Goal: Communication & Community: Answer question/provide support

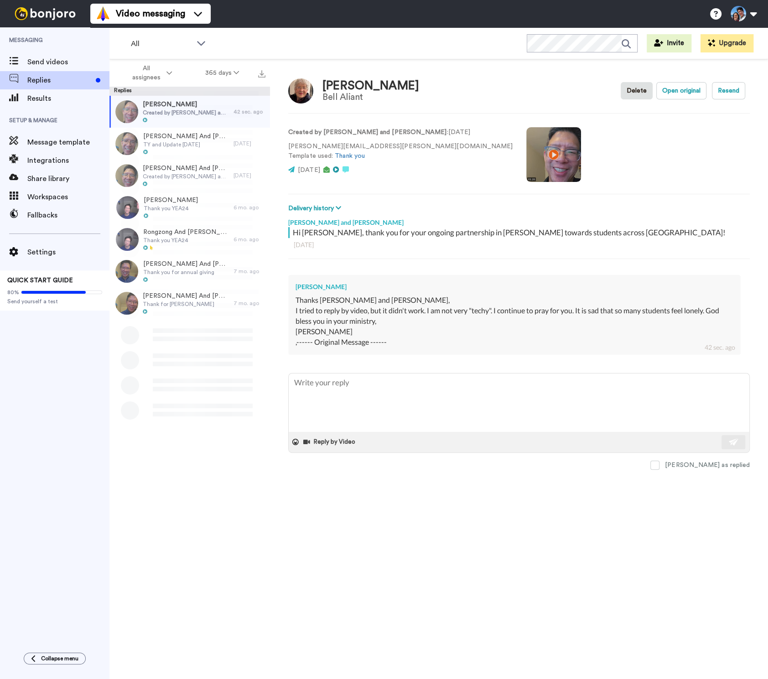
type textarea "x"
type textarea "H"
type textarea "x"
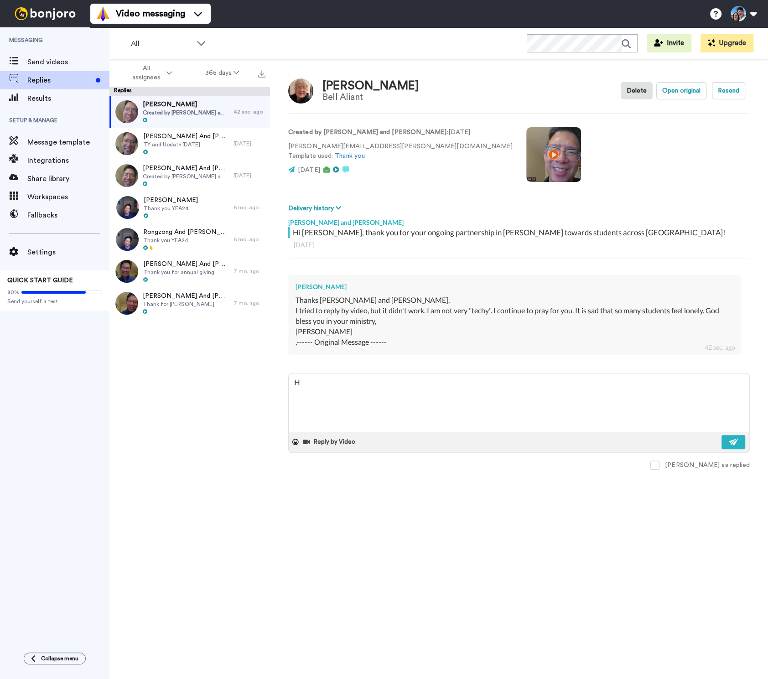
type textarea "Hi"
type textarea "x"
type textarea "Hi"
type textarea "x"
type textarea "Hi J"
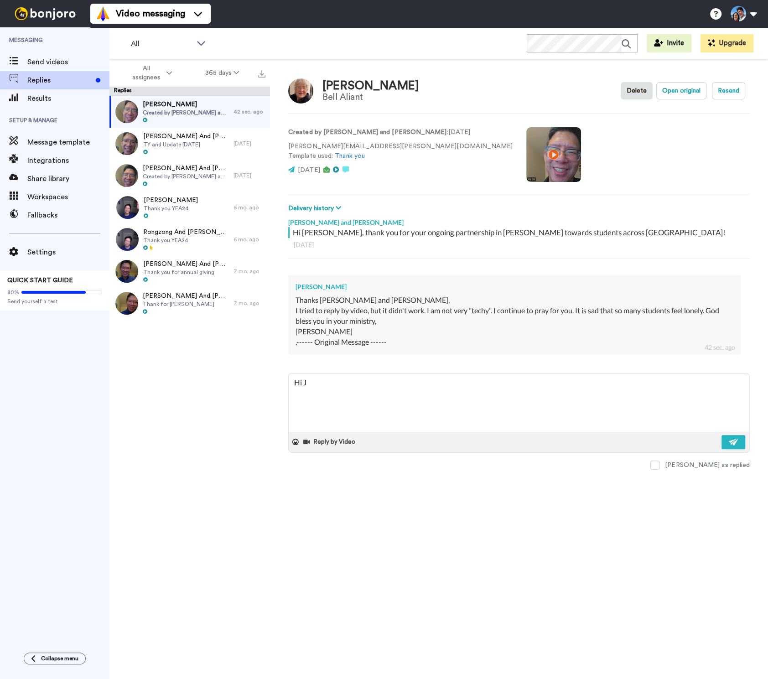
type textarea "x"
type textarea "Hi Je"
type textarea "x"
type textarea "Hi Jea"
type textarea "x"
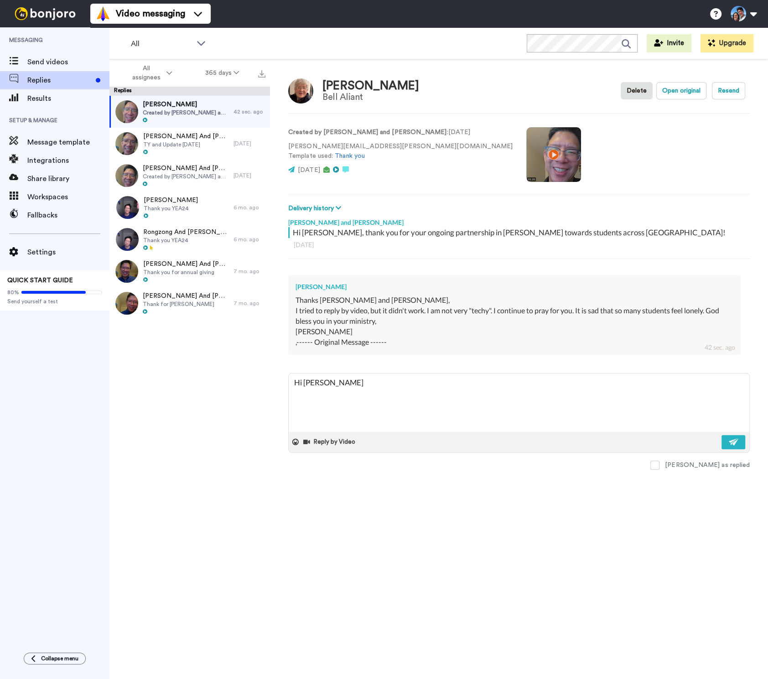
type textarea "Hi Jean"
type textarea "x"
type textarea "Hi Jean!"
type textarea "x"
type textarea "Hi Jean!"
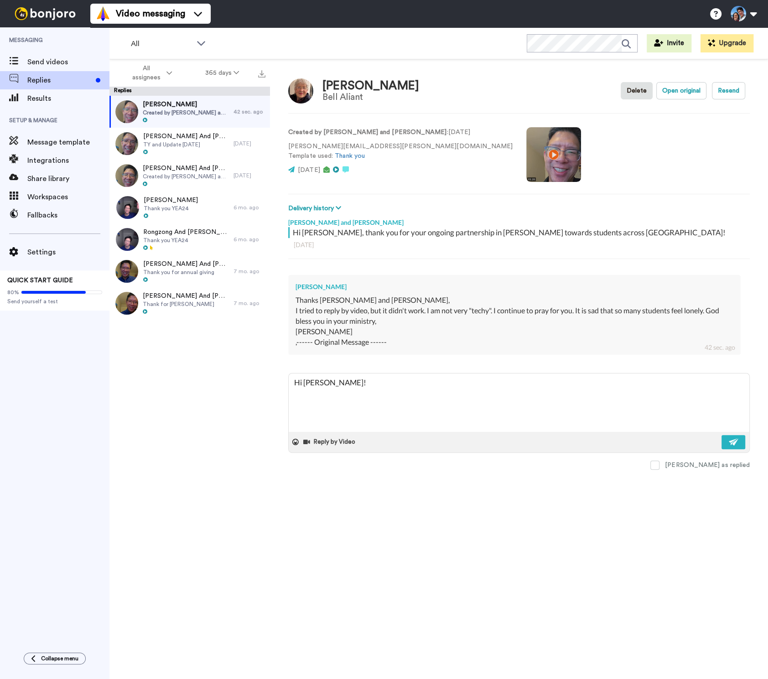
type textarea "x"
type textarea "Hi Jean! J"
type textarea "x"
type textarea "Hi Jean! Ju"
type textarea "x"
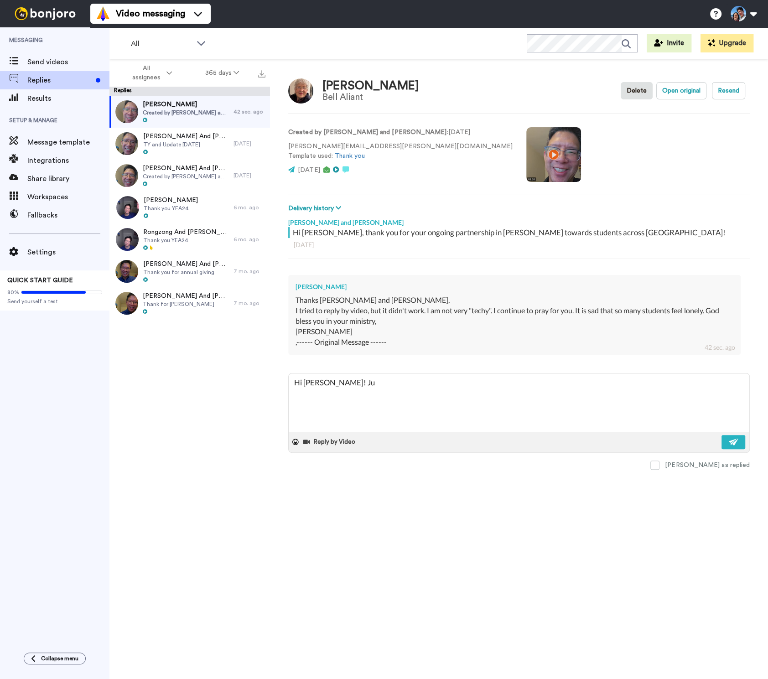
type textarea "Hi Jean! Jus"
type textarea "x"
type textarea "Hi Jean! Just"
type textarea "x"
type textarea "Hi Jean! Just"
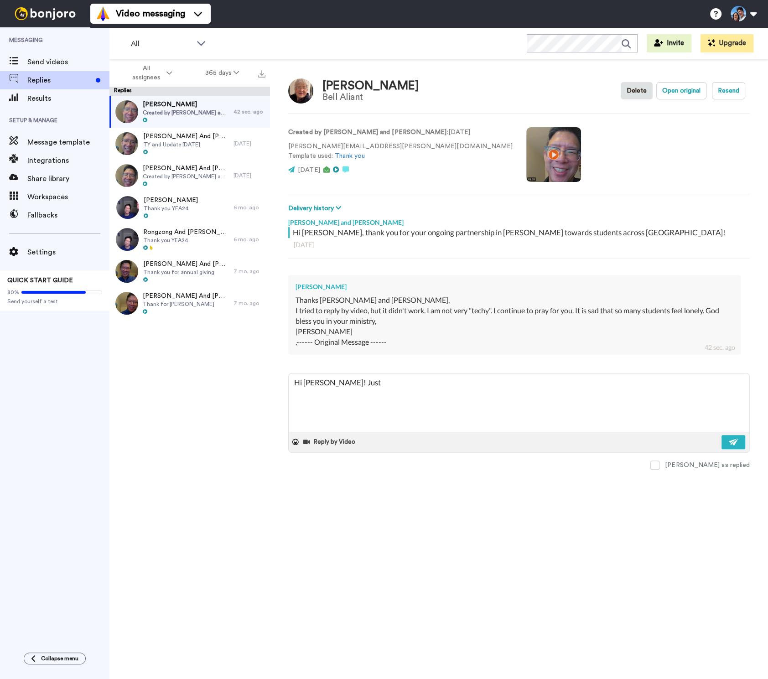
type textarea "x"
type textarea "Hi Jean! Just"
type textarea "x"
type textarea "Hi Jean! Jus"
type textarea "x"
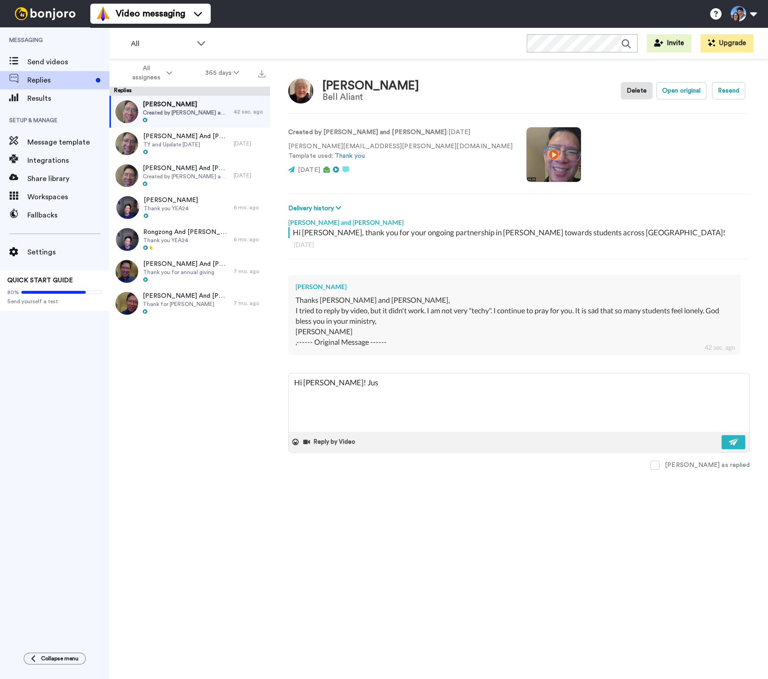
type textarea "Hi Jean! Ju"
type textarea "x"
type textarea "Hi Jean! J"
type textarea "x"
type textarea "Hi Jean!"
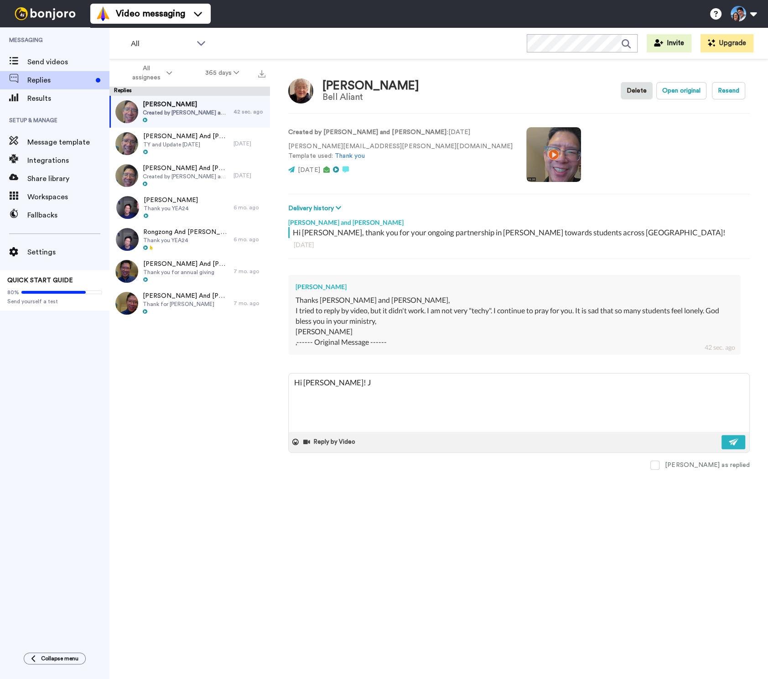
type textarea "x"
type textarea "Hi Jean! T"
type textarea "x"
type textarea "Hi Jean! Th"
type textarea "x"
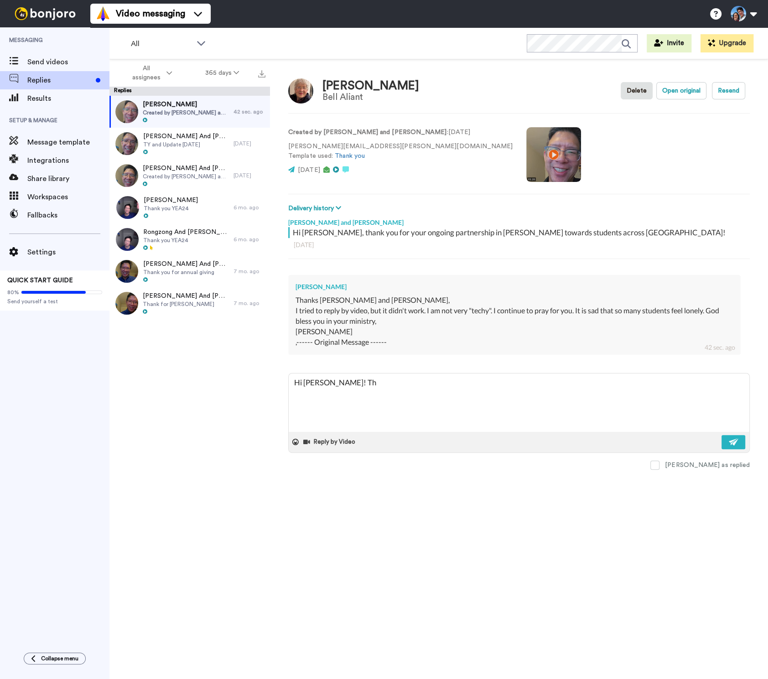
type textarea "Hi Jean! Tha"
type textarea "x"
type textarea "Hi Jean! Than"
type textarea "x"
type textarea "Hi Jean! Thank"
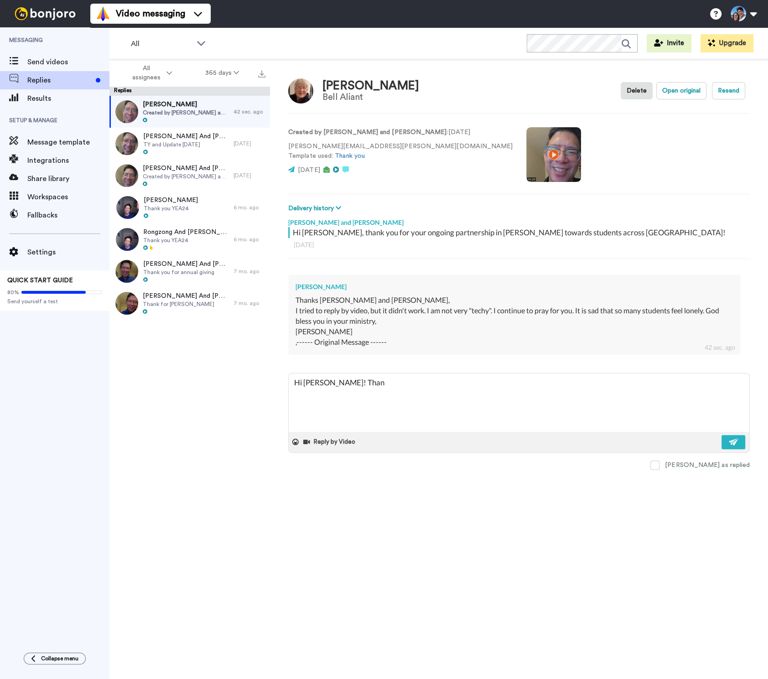
type textarea "x"
type textarea "Hi Jean! Thank"
type textarea "x"
type textarea "Hi Jean! Thank y"
type textarea "x"
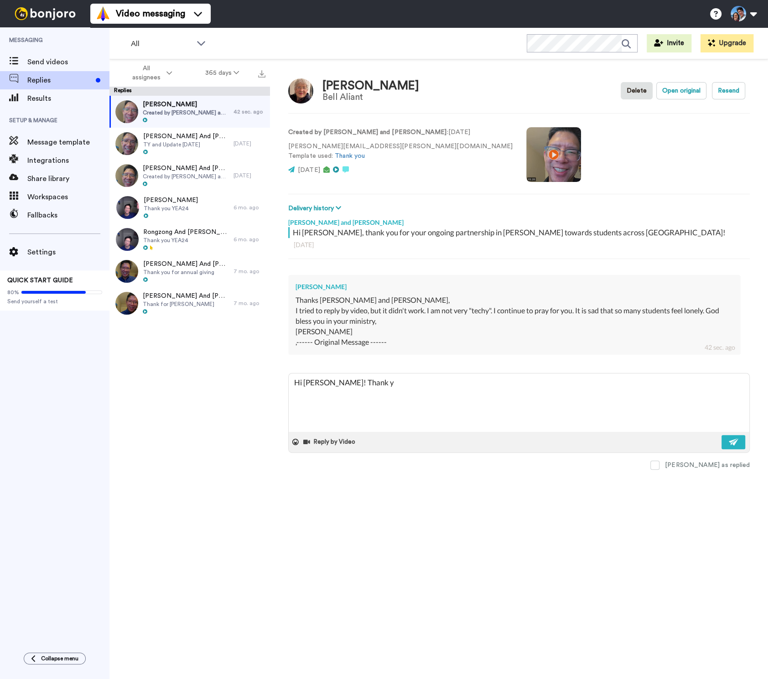
type textarea "Hi Jean! Thank yo"
type textarea "x"
type textarea "Hi Jean! Thank y"
type textarea "x"
type textarea "Hi Jean! Thank yo"
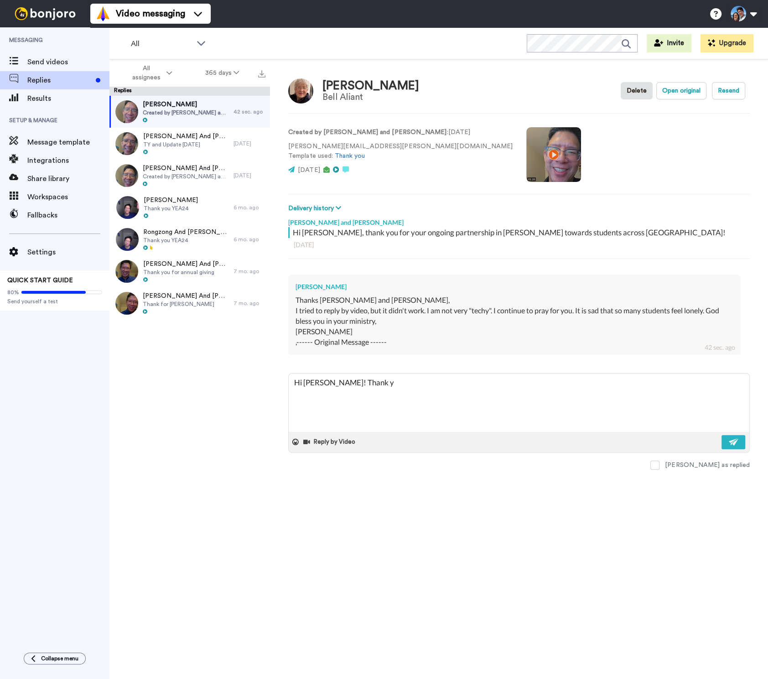
type textarea "x"
type textarea "Hi Jean! Thank you"
type textarea "x"
type textarea "Hi Jean! Thank you"
type textarea "x"
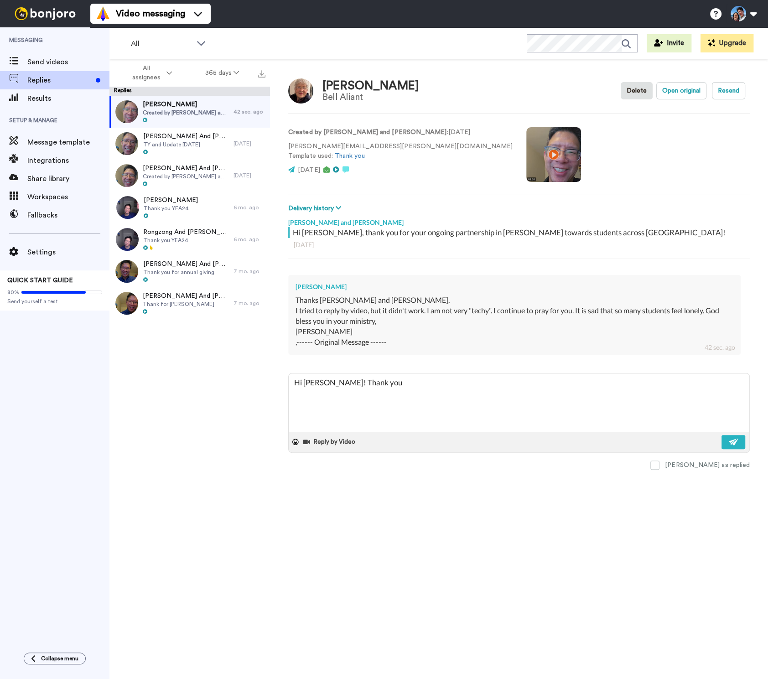
type textarea "Hi Jean! Thank you f"
type textarea "x"
type textarea "Hi Jean! Thank you fo"
type textarea "x"
type textarea "Hi Jean! Thank you for"
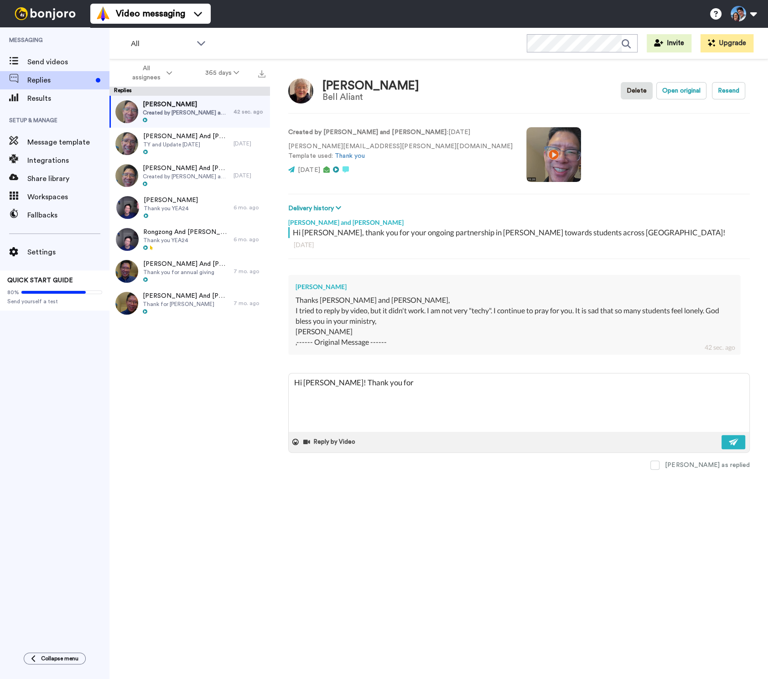
type textarea "x"
type textarea "Hi Jean! Thank you for"
type textarea "x"
type textarea "Hi Jean! Thank you for r"
type textarea "x"
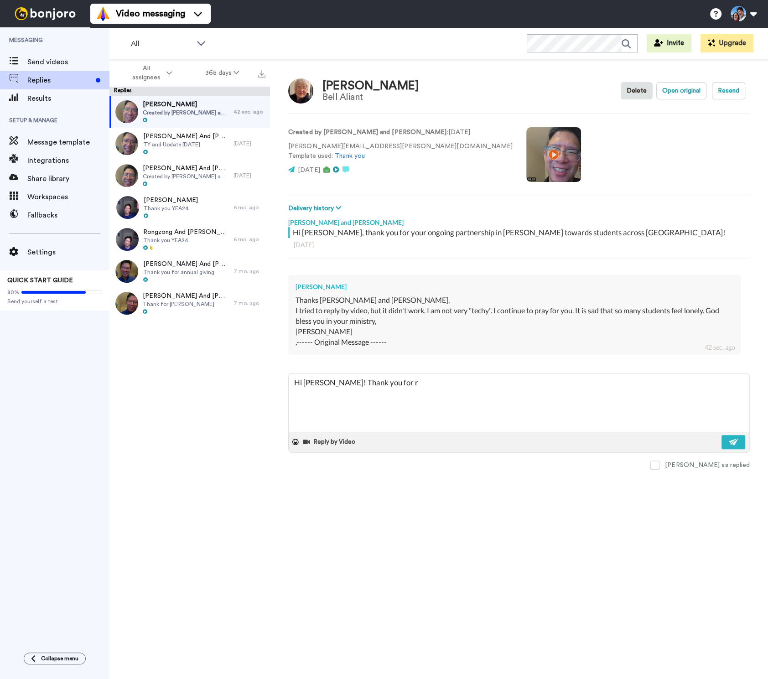
type textarea "Hi Jean! Thank you for re"
type textarea "x"
type textarea "Hi Jean! Thank you for rep"
type textarea "x"
type textarea "Hi Jean! Thank you for repl"
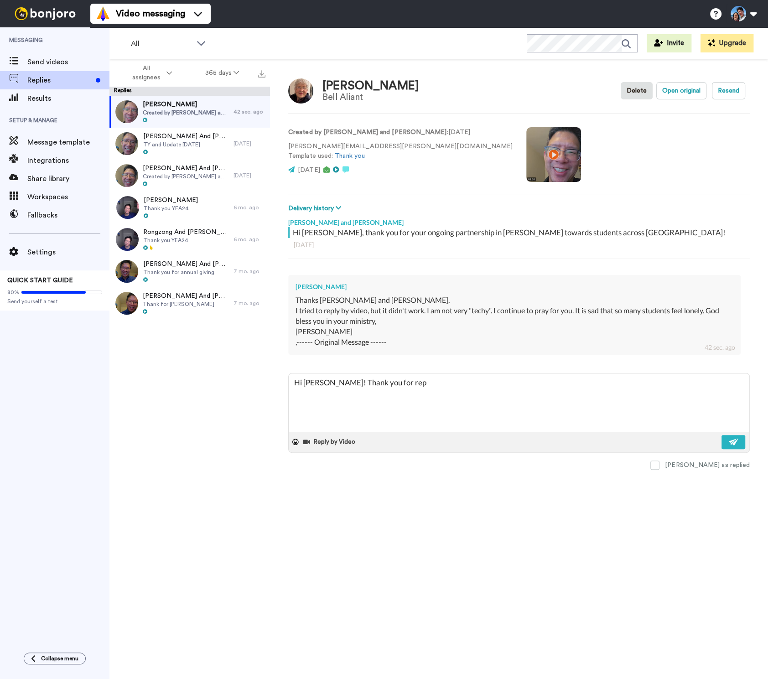
type textarea "x"
type textarea "Hi Jean! Thank you for repli"
type textarea "x"
type textarea "Hi Jean! Thank you for replin"
type textarea "x"
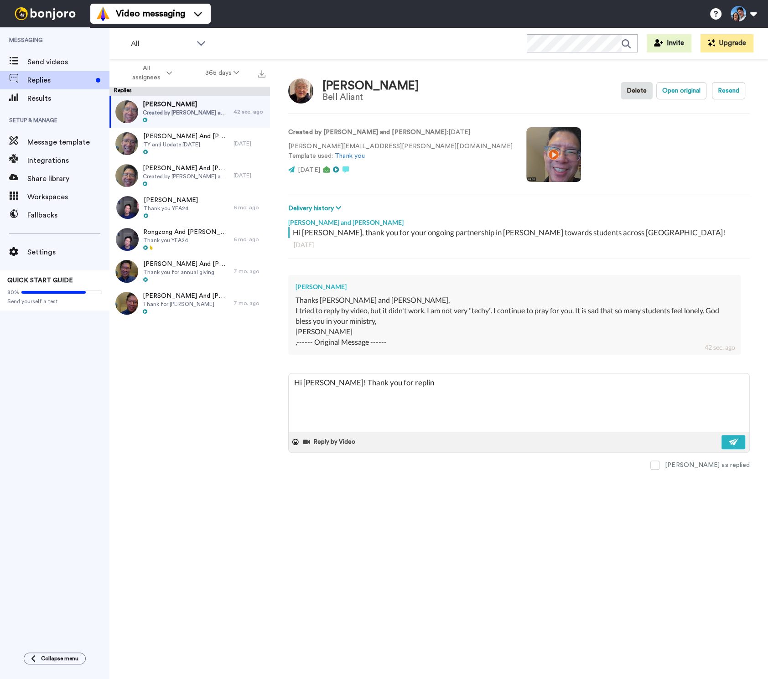
type textarea "Hi Jean! Thank you for repling"
type textarea "x"
type textarea "Hi Jean! Thank you for replin"
type textarea "x"
type textarea "Hi Jean! Thank you for repli"
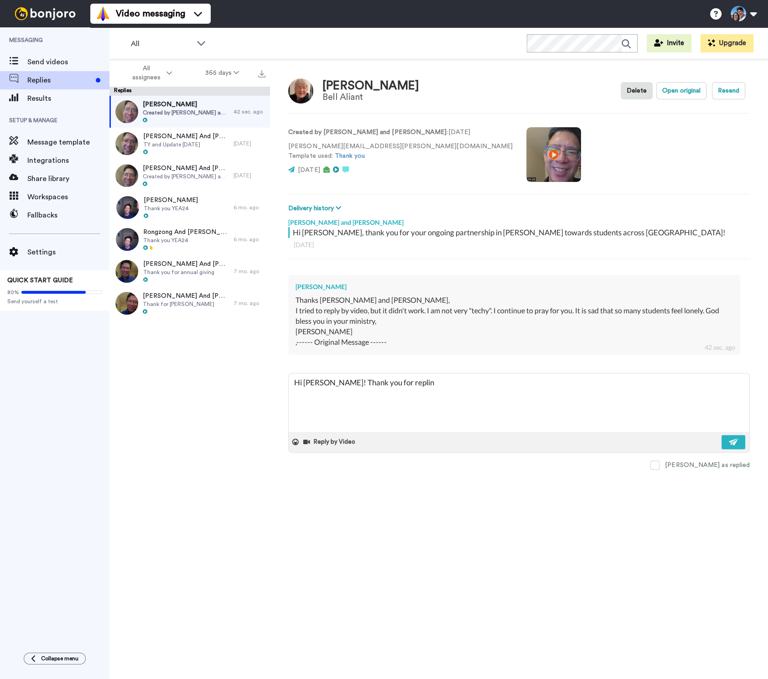
type textarea "x"
type textarea "Hi Jean! Thank you for repl"
type textarea "x"
type textarea "Hi Jean! Thank you for reply"
type textarea "x"
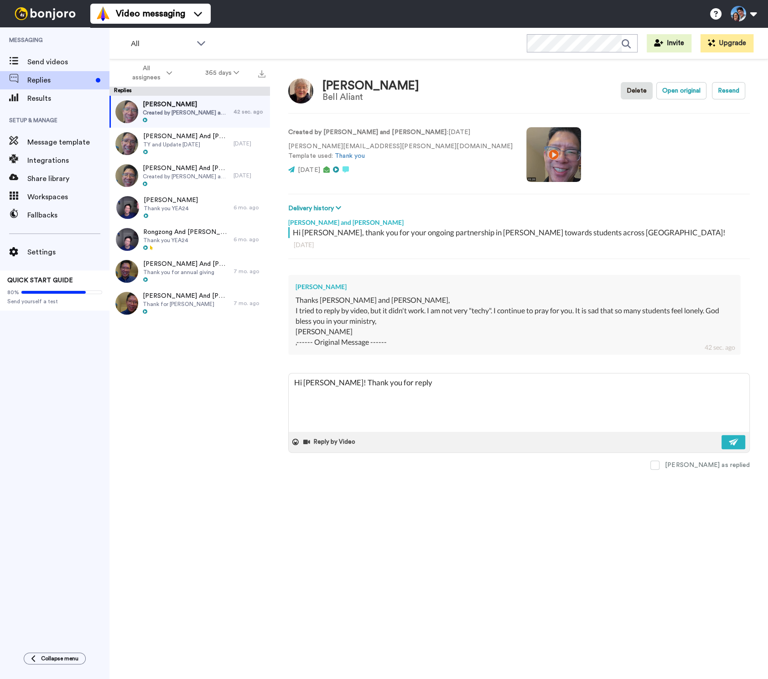
type textarea "Hi Jean! Thank you for replyi"
type textarea "x"
type textarea "Hi Jean! Thank you for replyin"
type textarea "x"
type textarea "Hi Jean! Thank you for replying"
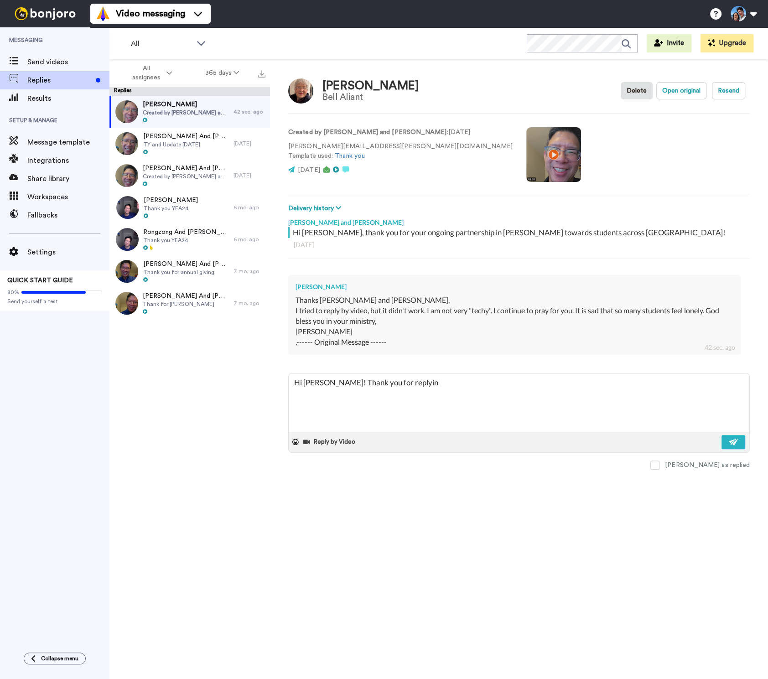
type textarea "x"
type textarea "Hi Jean! Thank you for replying"
type textarea "x"
type textarea "Hi Jean! Thank you for replying t"
type textarea "x"
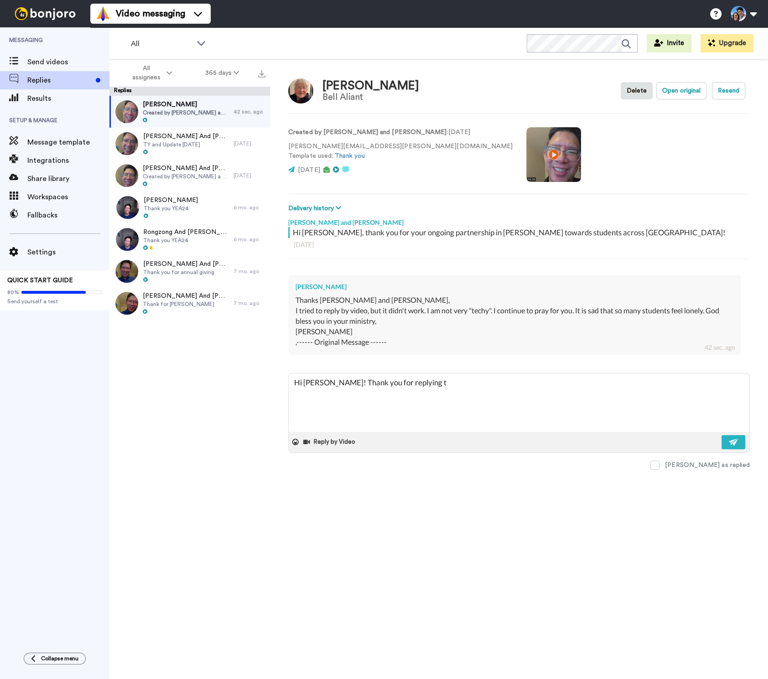
type textarea "Hi Jean! Thank you for replying to"
type textarea "x"
type textarea "Hi Jean! Thank you for replying to"
type textarea "x"
type textarea "Hi Jean! Thank you for replying to t"
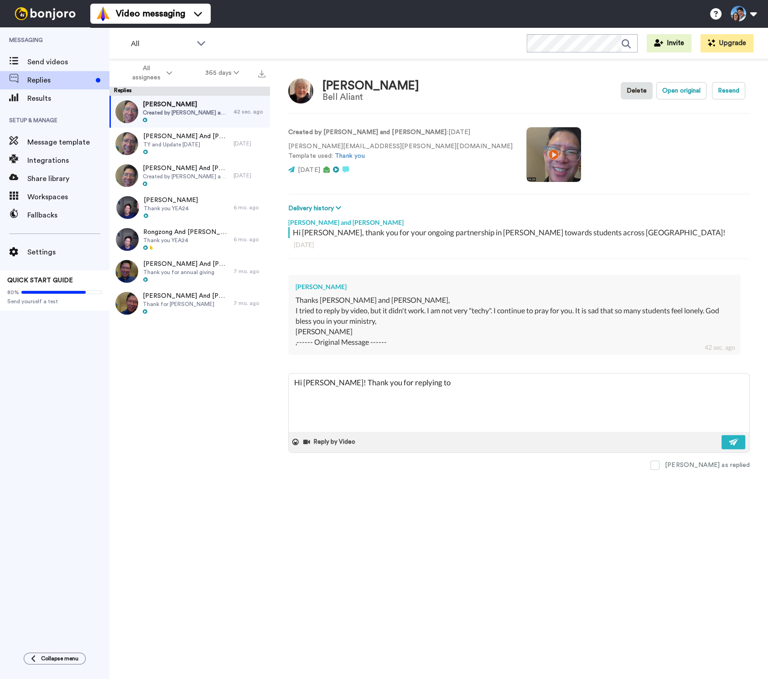
type textarea "x"
type textarea "Hi Jean! Thank you for replying to th"
type textarea "x"
type textarea "Hi Jean! Thank you for replying to thi"
type textarea "x"
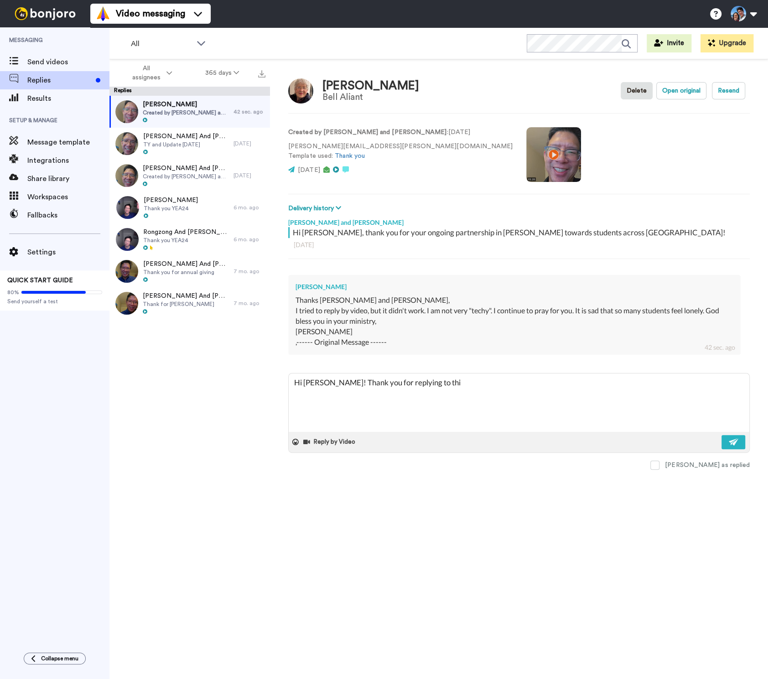
type textarea "Hi Jean! Thank you for replying to this"
type textarea "x"
type textarea "Hi Jean! Thank you for replying to this"
type textarea "x"
type textarea "Hi Jean! Thank you for replying to this m"
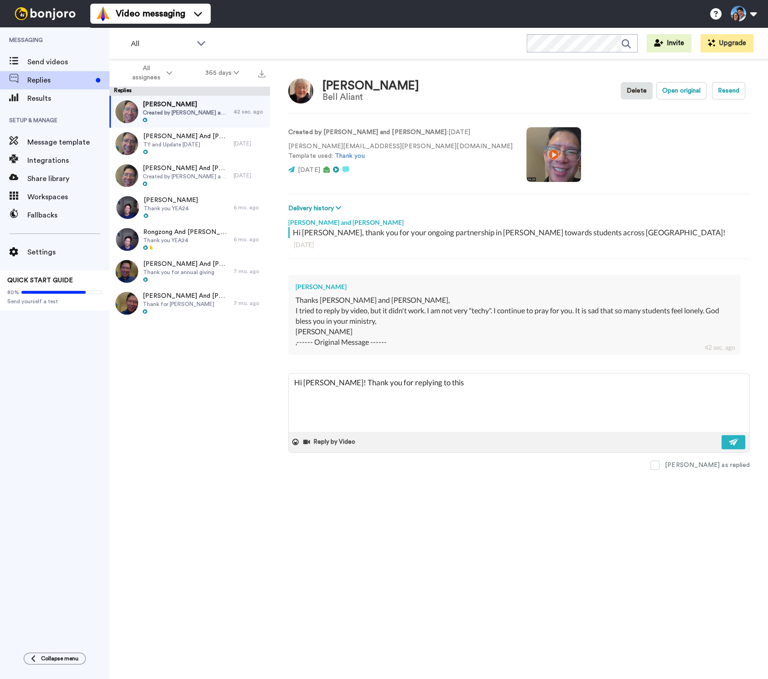
type textarea "x"
type textarea "Hi Jean! Thank you for replying to this me"
type textarea "x"
type textarea "Hi Jean! Thank you for replying to this mes"
type textarea "x"
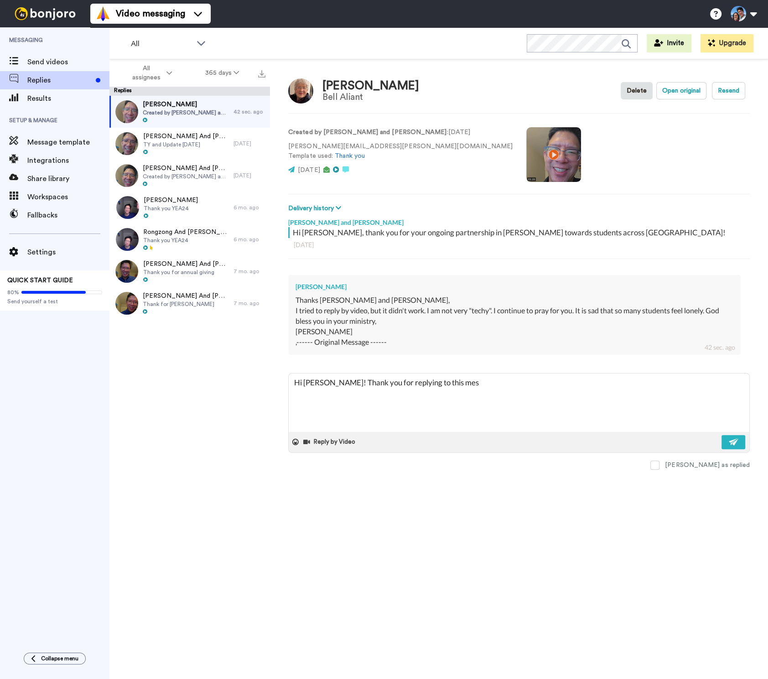
type textarea "Hi Jean! Thank you for replying to this mess"
type textarea "x"
type textarea "Hi Jean! Thank you for replying to this messa"
type textarea "x"
type textarea "Hi Jean! Thank you for replying to this messag"
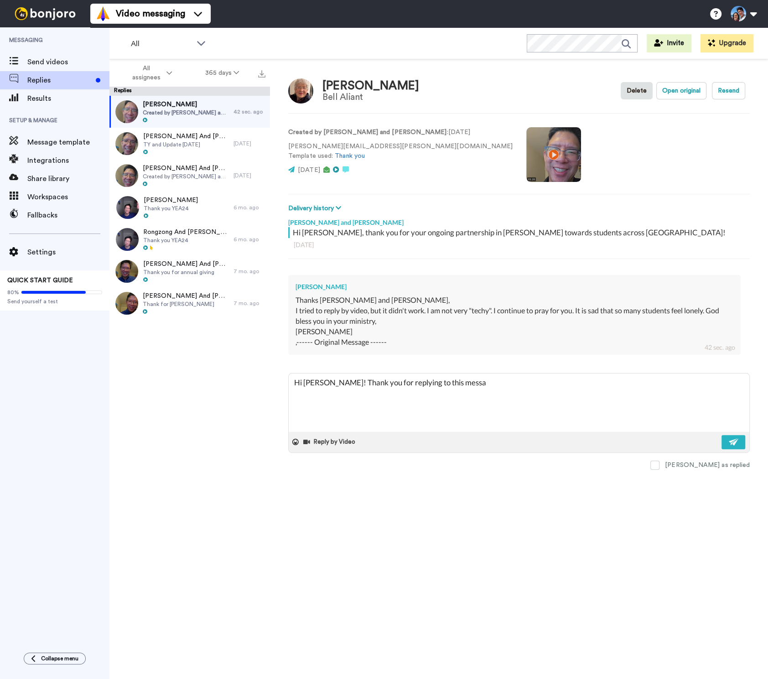
type textarea "x"
type textarea "Hi Jean! Thank you for replying to this message"
type textarea "x"
type textarea "Hi Jean! Thank you for replying to this message"
type textarea "x"
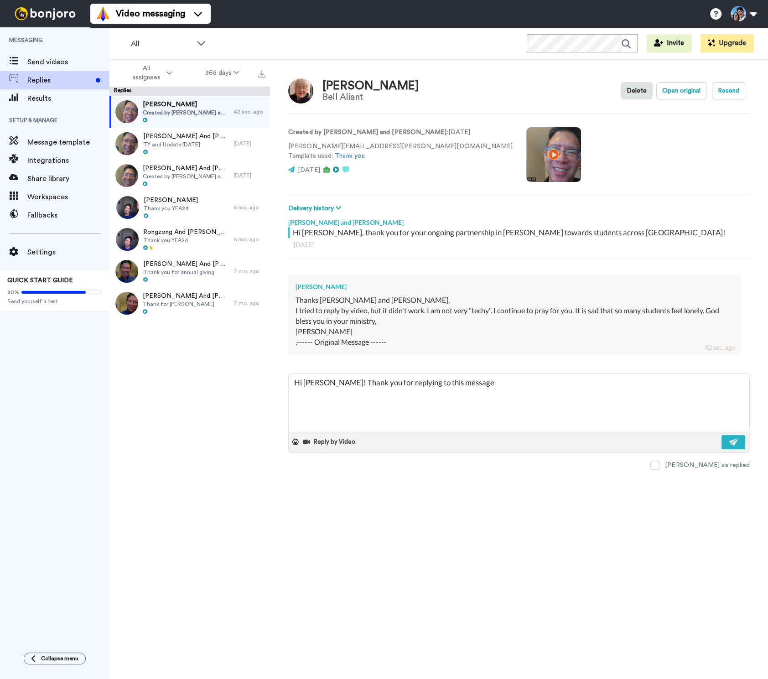
type textarea "Hi Jean! Thank you for replying to this message a"
type textarea "x"
type textarea "Hi Jean! Thank you for replying to this message an"
type textarea "x"
type textarea "Hi Jean! Thank you for replying to this message and"
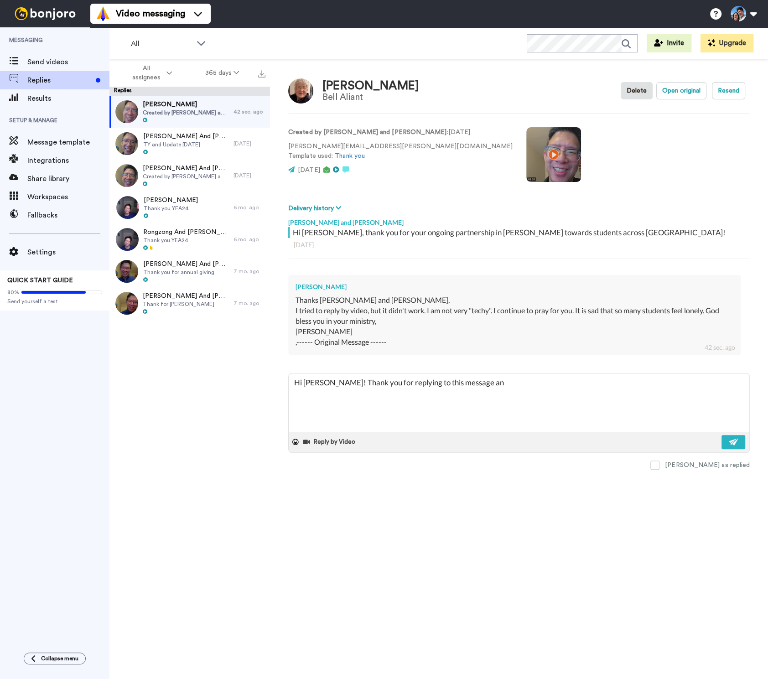
type textarea "x"
type textarea "Hi Jean! Thank you for replying to this message and"
type textarea "x"
type textarea "Hi Jean! Thank you for replying to this message and a"
type textarea "x"
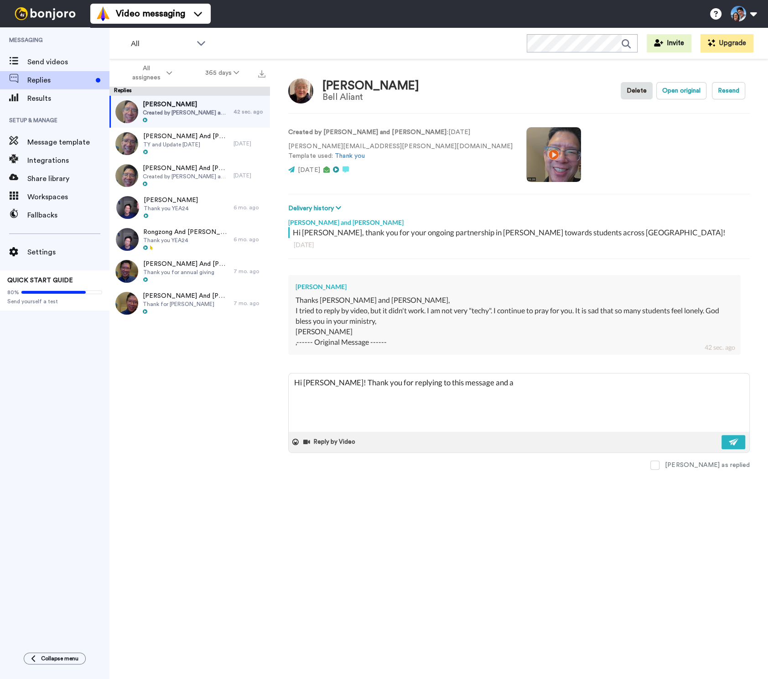
type textarea "Hi Jean! Thank you for replying to this message and a"
type textarea "x"
type textarea "Hi Jean! Thank you for replying to this message and a w"
type textarea "x"
type textarea "Hi Jean! Thank you for replying to this message and a wr"
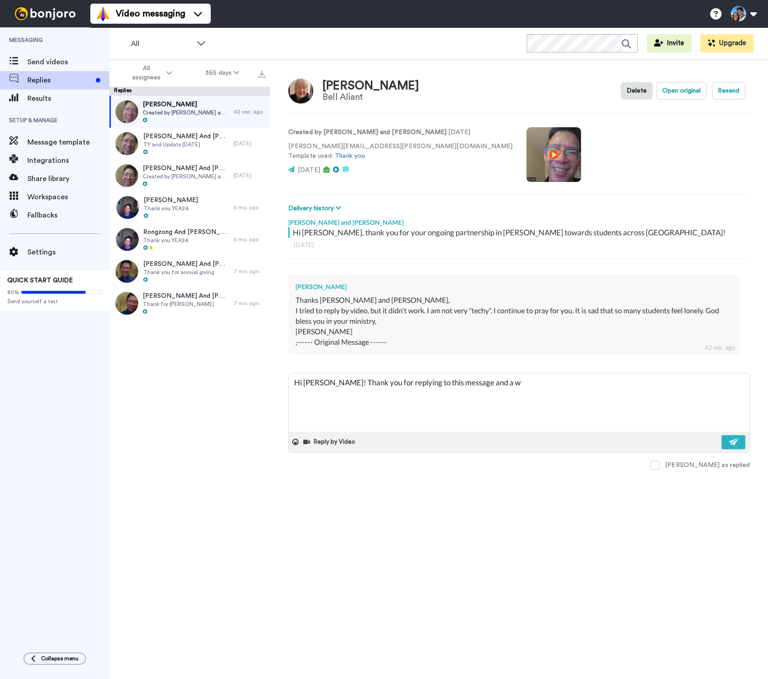
type textarea "x"
type textarea "Hi Jean! Thank you for replying to this message and a wri"
type textarea "x"
type textarea "Hi Jean! Thank you for replying to this message and a writ"
type textarea "x"
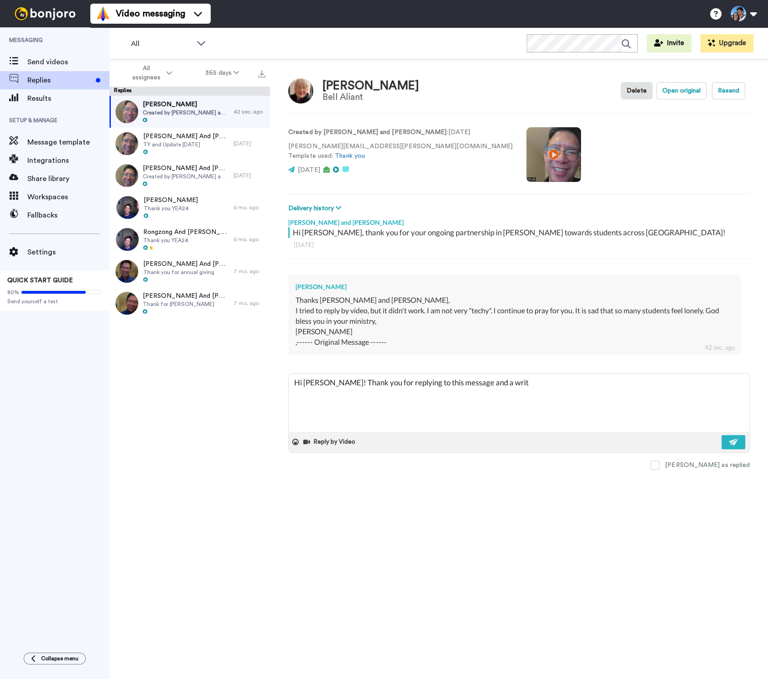
type textarea "Hi Jean! Thank you for replying to this message and a writt"
type textarea "x"
type textarea "Hi Jean! Thank you for replying to this message and a writte"
type textarea "x"
type textarea "Hi Jean! Thank you for replying to this message and a written"
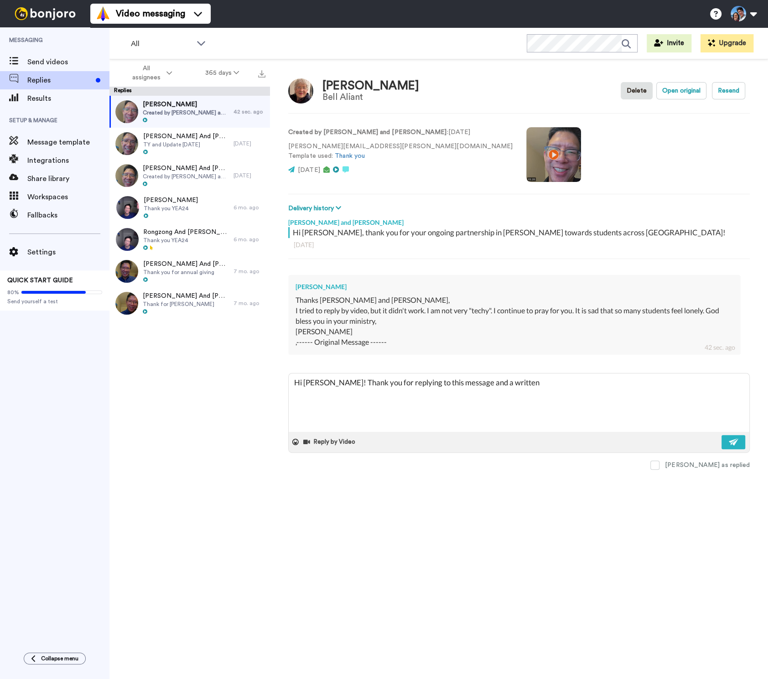
type textarea "x"
type textarea "Hi Jean! Thank you for replying to this message and a written"
type textarea "x"
type textarea "Hi Jean! Thank you for replying to this message and a written r"
type textarea "x"
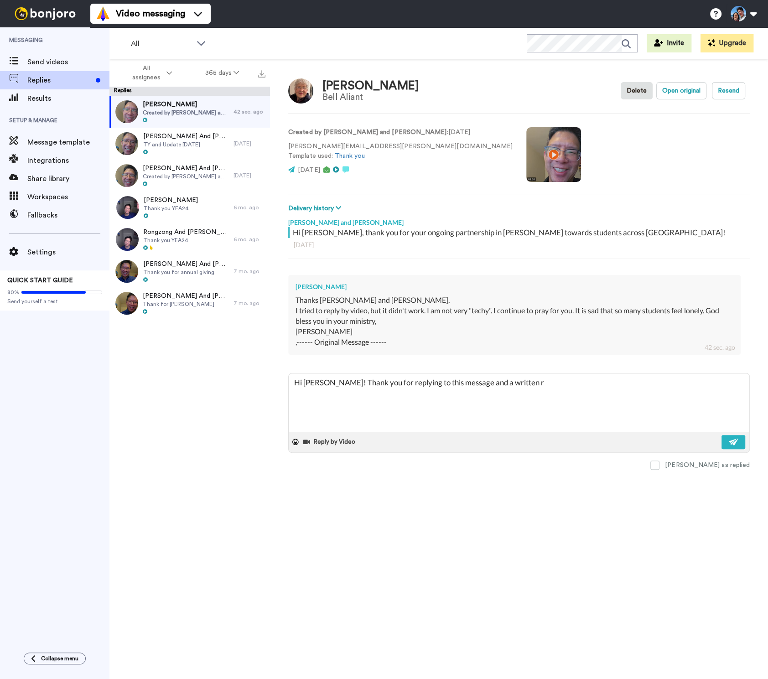
type textarea "Hi Jean! Thank you for replying to this message and a written re"
type textarea "x"
type textarea "Hi Jean! Thank you for replying to this message and a written res"
type textarea "x"
type textarea "Hi Jean! Thank you for replying to this message and a written resp"
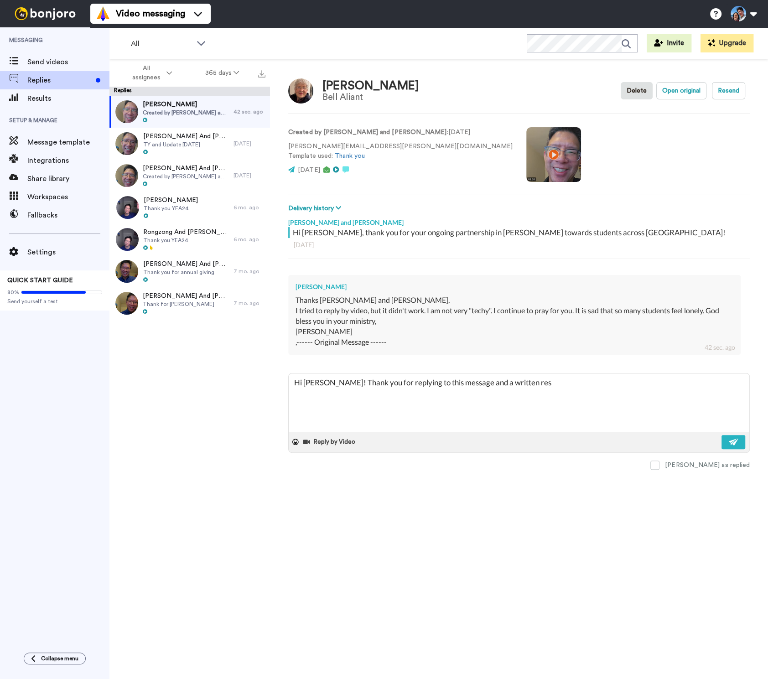
type textarea "x"
type textarea "Hi Jean! Thank you for replying to this message and a written respo"
type textarea "x"
type textarea "Hi Jean! Thank you for replying to this message and a written respon"
type textarea "x"
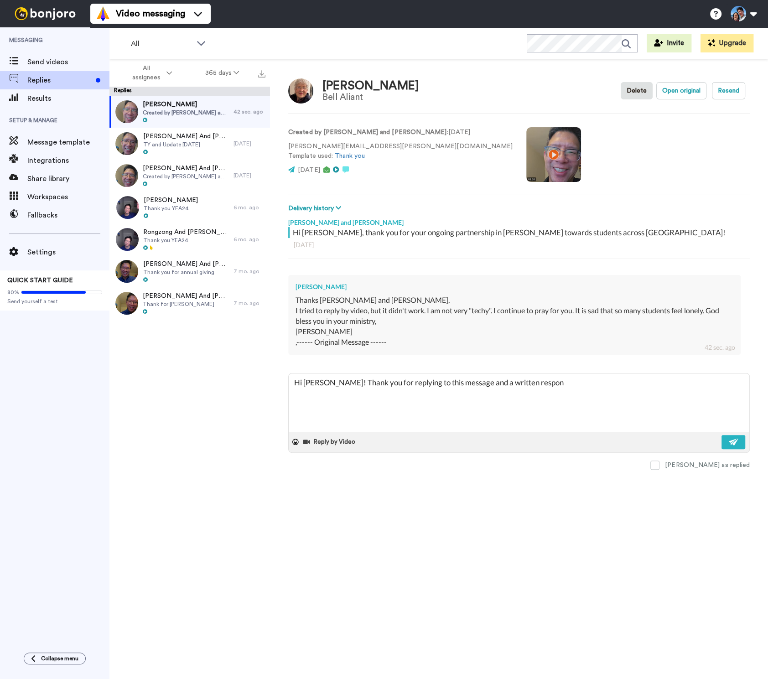
type textarea "Hi Jean! Thank you for replying to this message and a written respons"
type textarea "x"
type textarea "Hi Jean! Thank you for replying to this message and a written response"
type textarea "x"
type textarea "Hi Jean! Thank you for replying to this message and a written response"
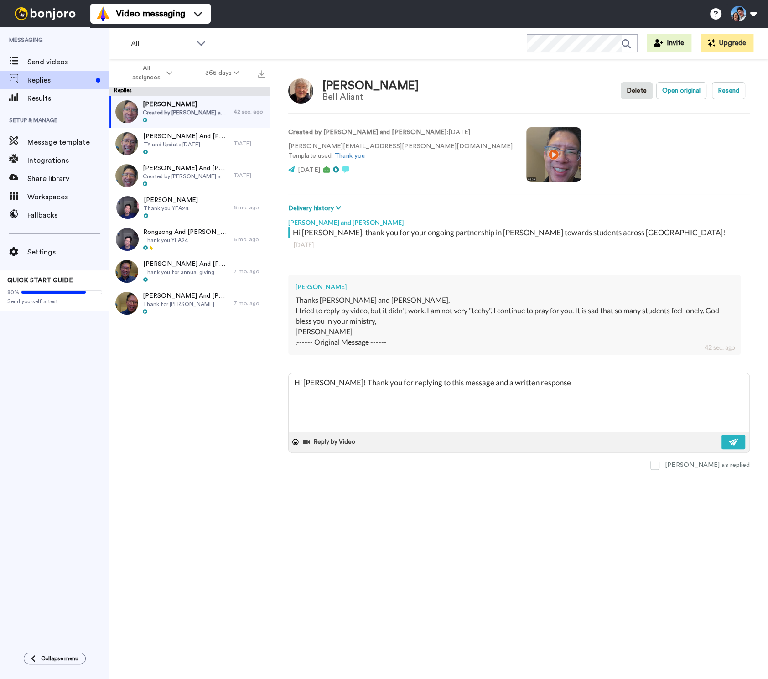
type textarea "x"
type textarea "Hi Jean! Thank you for replying to this message and a written response f"
type textarea "x"
type textarea "Hi Jean! Thank you for replying to this message and a written response"
type textarea "x"
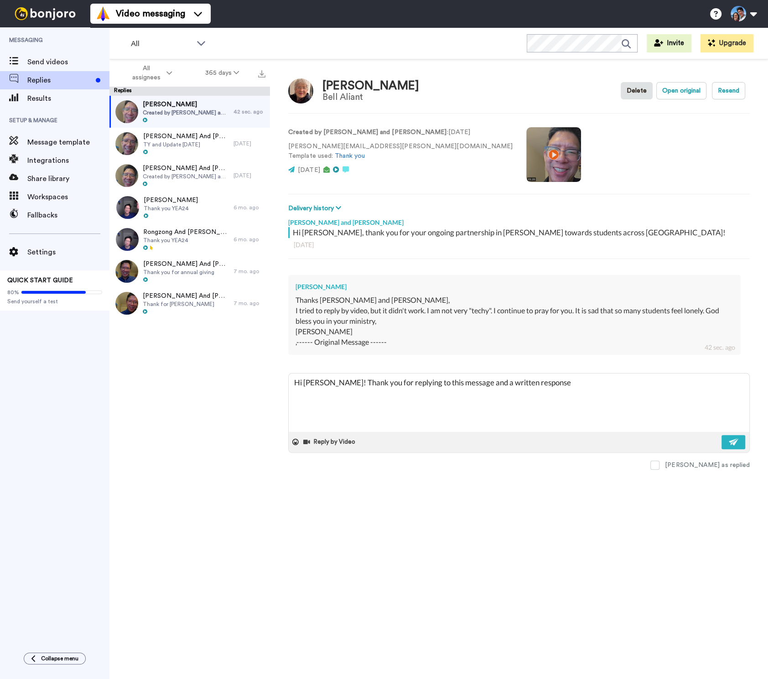
type textarea "Hi Jean! Thank you for replying to this message and a written response i"
type textarea "x"
type textarea "Hi Jean! Thank you for replying to this message and a written response is"
type textarea "x"
type textarea "Hi Jean! Thank you for replying to this message and a written response is"
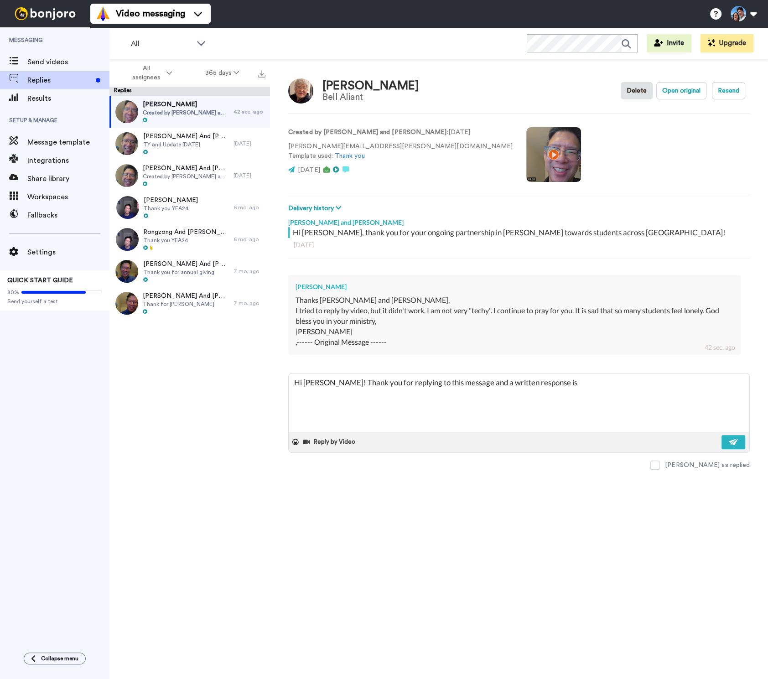
type textarea "x"
type textarea "Hi Jean! Thank you for replying to this message and a written response is f"
type textarea "x"
type textarea "Hi Jean! Thank you for replying to this message and a written response is fi"
type textarea "x"
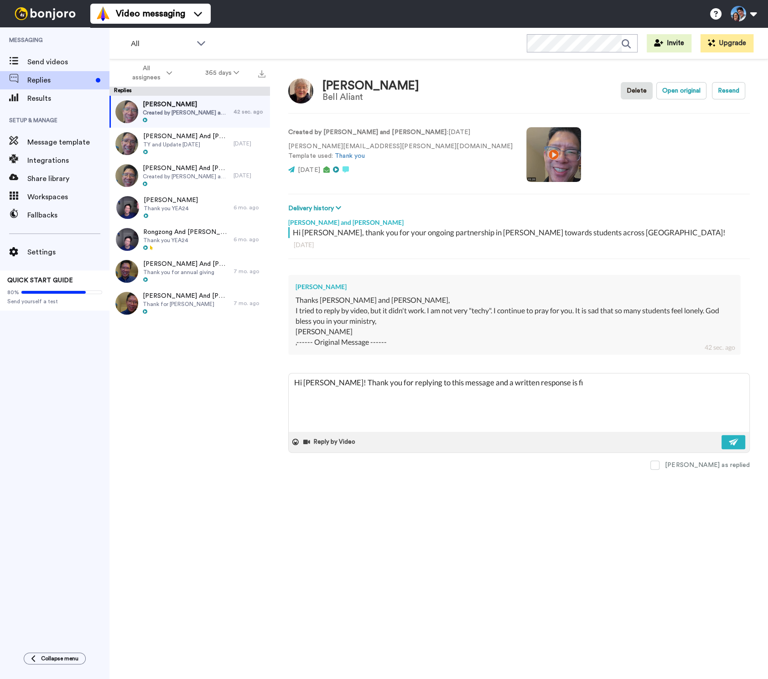
type textarea "Hi Jean! Thank you for replying to this message and a written response is fin"
type textarea "x"
type textarea "Hi Jean! Thank you for replying to this message and a written response is fine"
type textarea "x"
type textarea "Hi Jean! Thank you for replying to this message and a written response is fine"
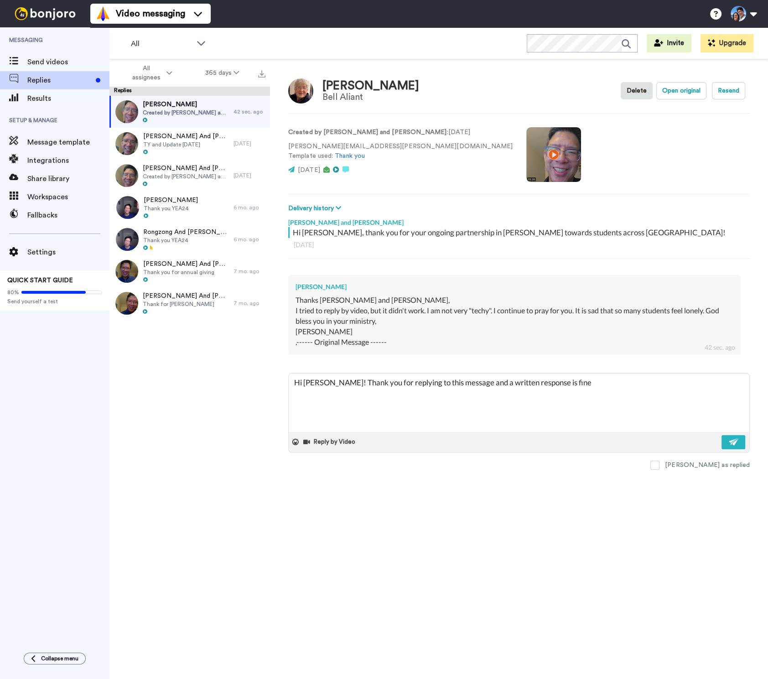
type textarea "x"
type textarea "Hi Jean! Thank you for replying to this message and a written response is fine /"
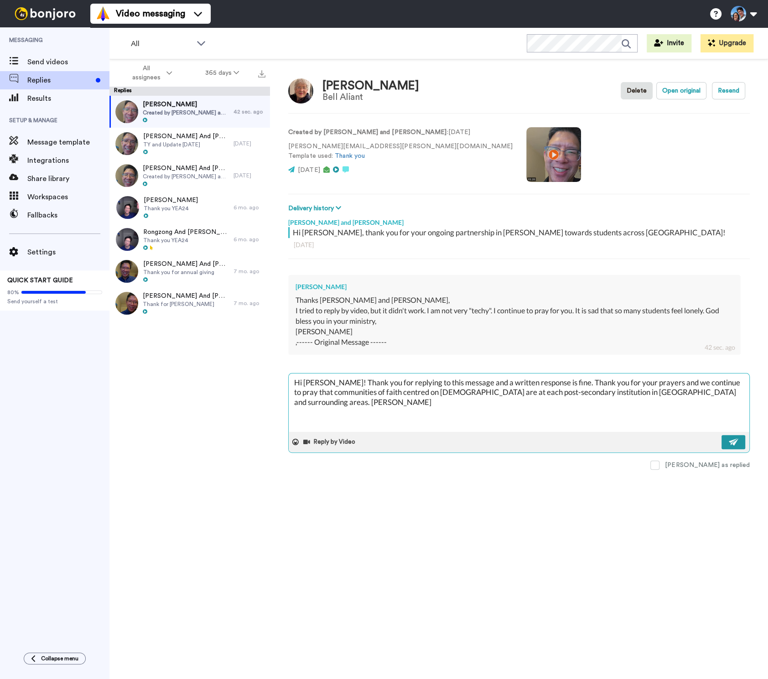
click at [741, 441] on button at bounding box center [734, 442] width 24 height 14
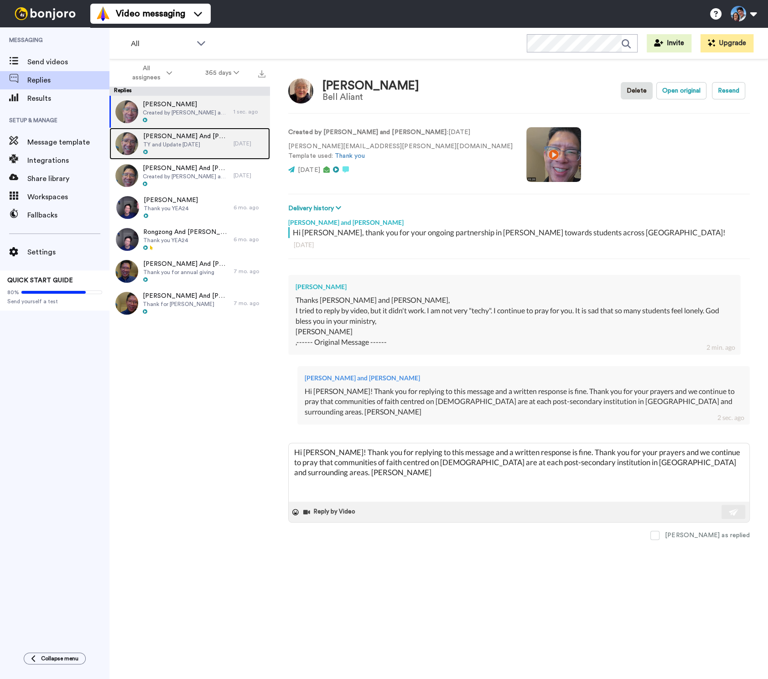
click at [219, 143] on div "Raymond And Flora Wong TY and Update Sept 2025" at bounding box center [172, 144] width 124 height 32
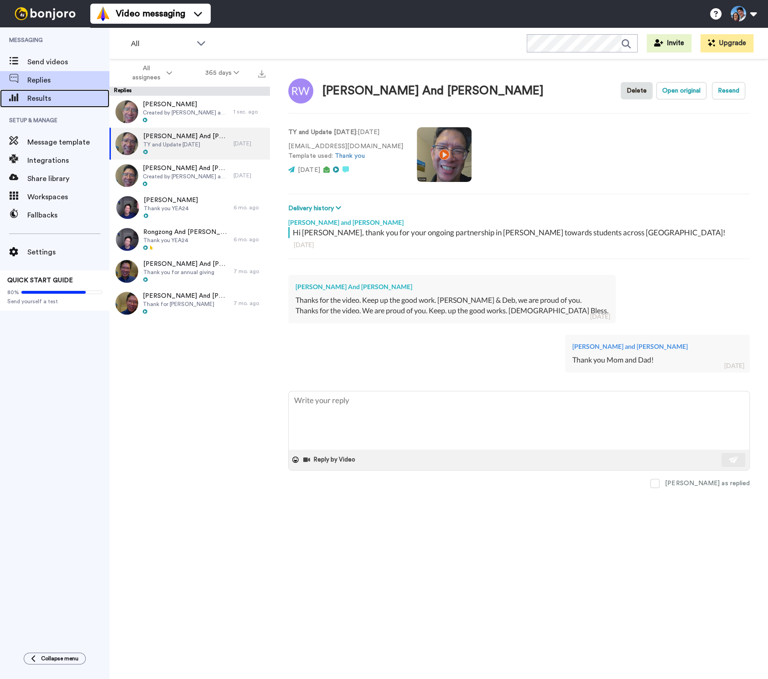
click at [67, 95] on span "Results" at bounding box center [68, 98] width 82 height 11
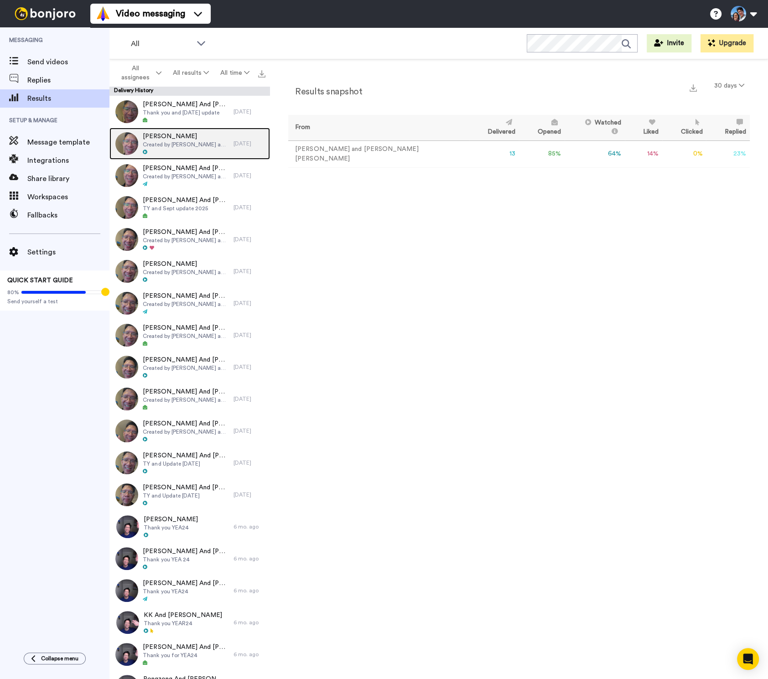
click at [190, 128] on div "[PERSON_NAME] Created by [PERSON_NAME] and [PERSON_NAME]" at bounding box center [172, 144] width 124 height 32
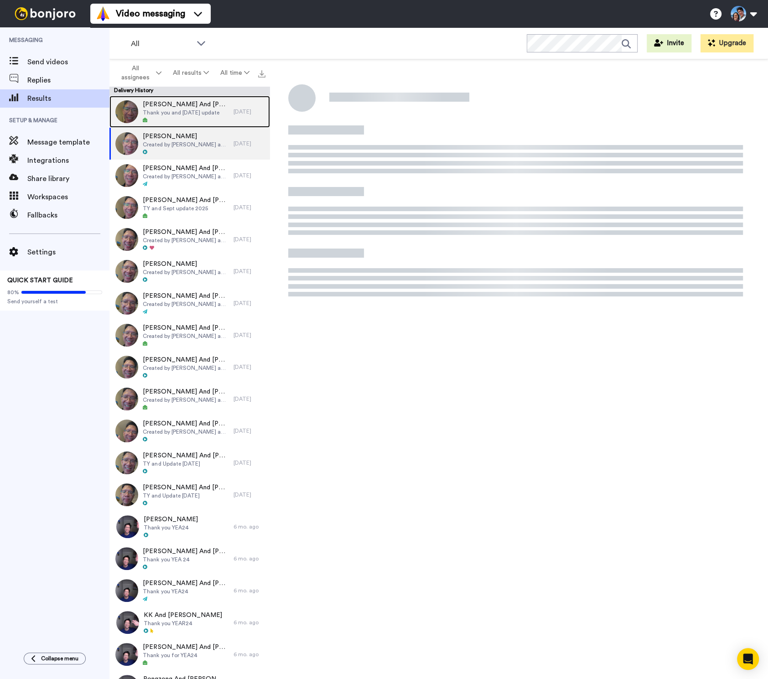
click at [192, 120] on div at bounding box center [186, 120] width 86 height 6
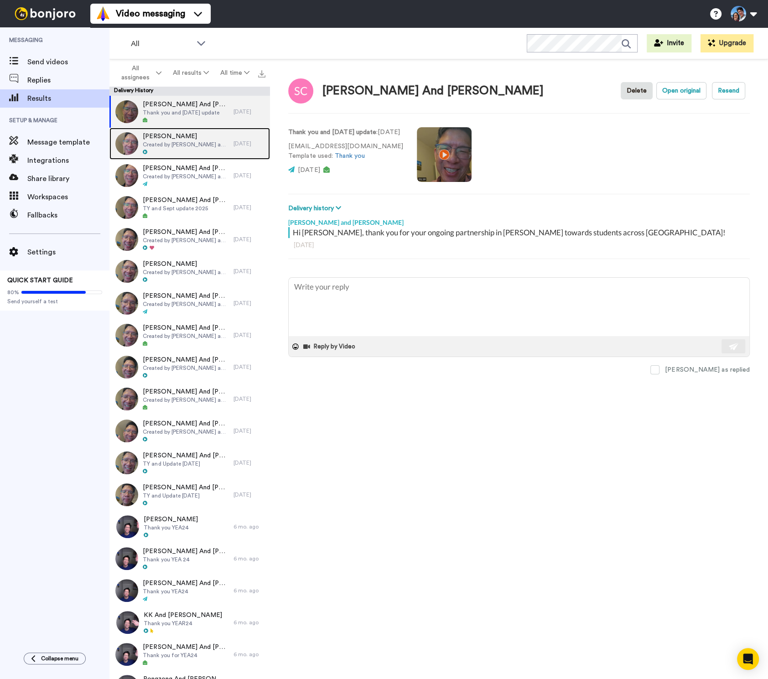
click at [177, 141] on span "Created by [PERSON_NAME] and [PERSON_NAME]" at bounding box center [186, 144] width 86 height 7
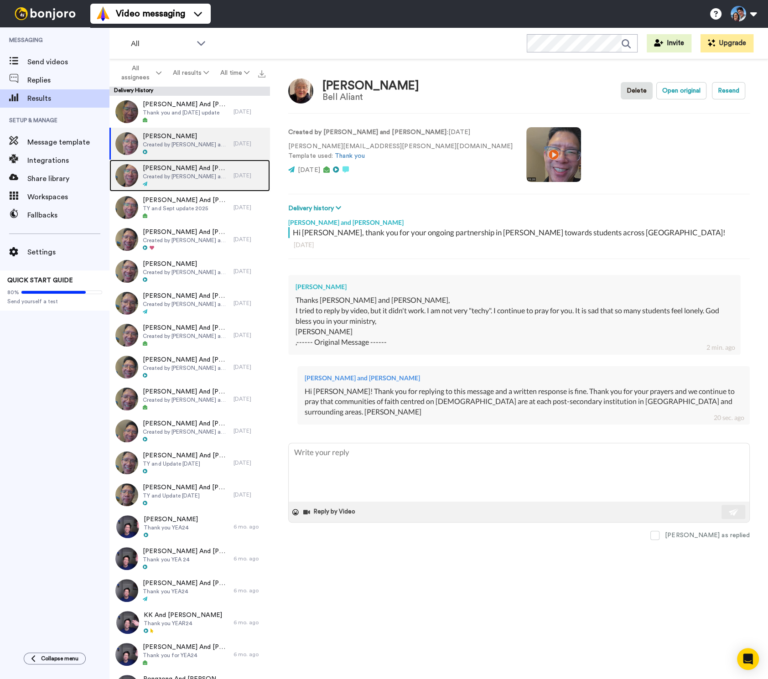
click at [182, 170] on span "[PERSON_NAME] And [PERSON_NAME]" at bounding box center [186, 168] width 86 height 9
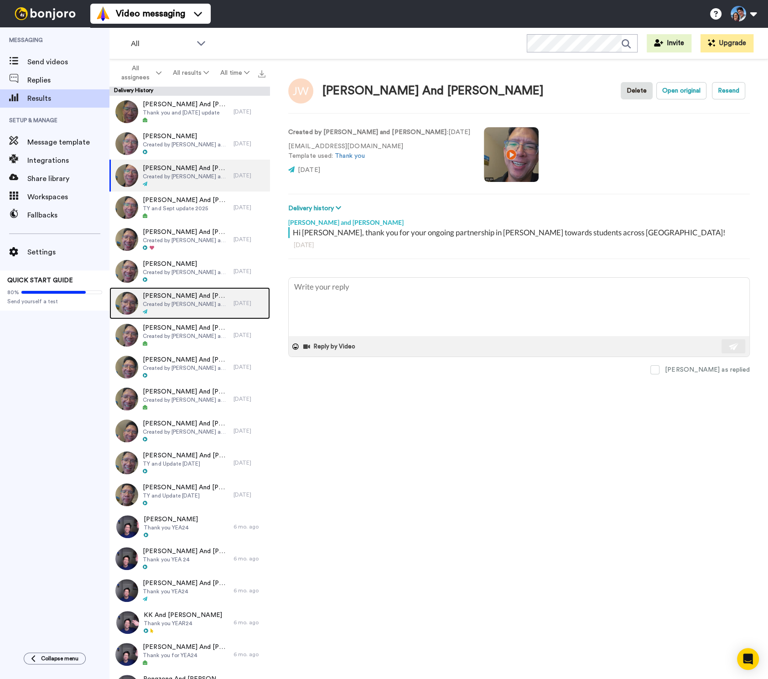
click at [196, 310] on div at bounding box center [186, 312] width 86 height 6
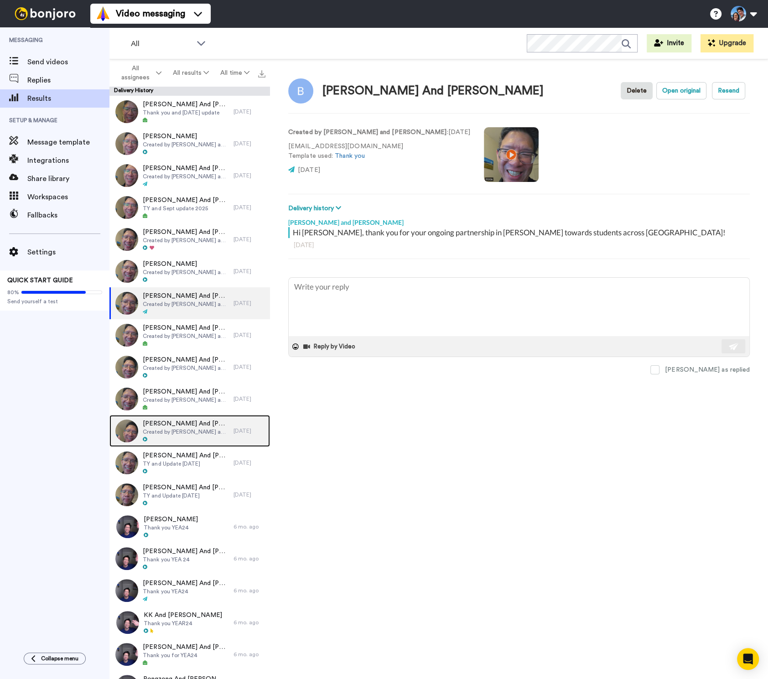
click at [209, 438] on div at bounding box center [186, 440] width 86 height 6
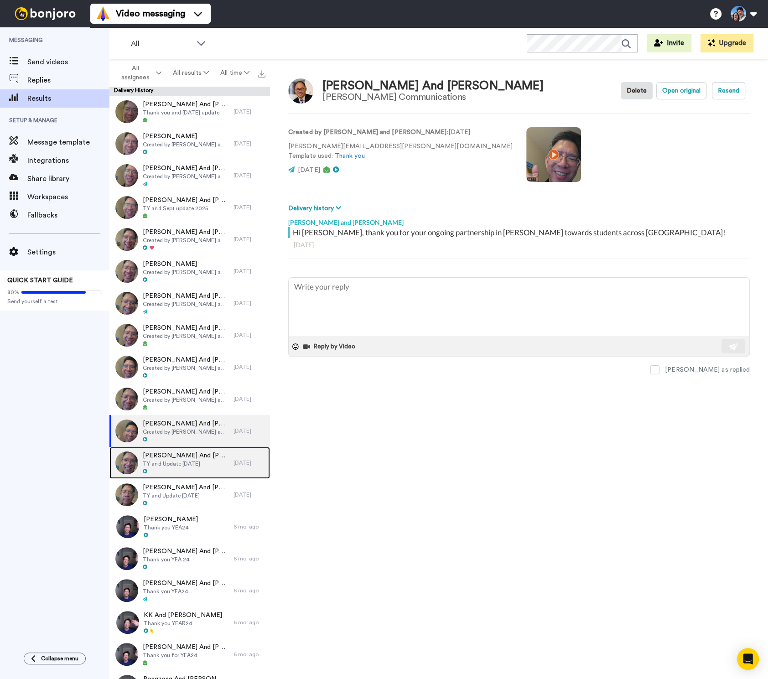
click at [210, 475] on div at bounding box center [186, 472] width 86 height 6
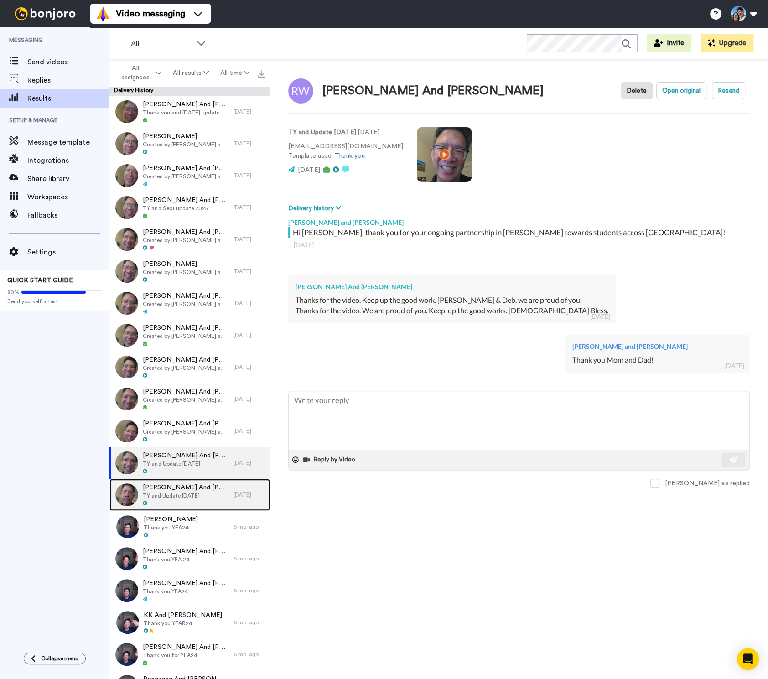
click at [212, 503] on div "[PERSON_NAME] And [PERSON_NAME] Low TY and Update [DATE]" at bounding box center [172, 495] width 124 height 32
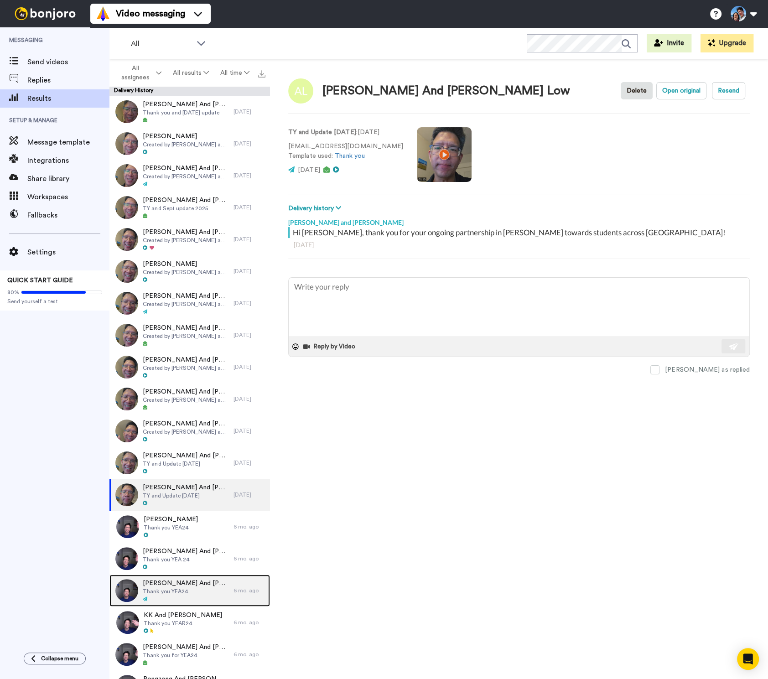
click at [200, 585] on span "[PERSON_NAME] And [PERSON_NAME]" at bounding box center [186, 583] width 86 height 9
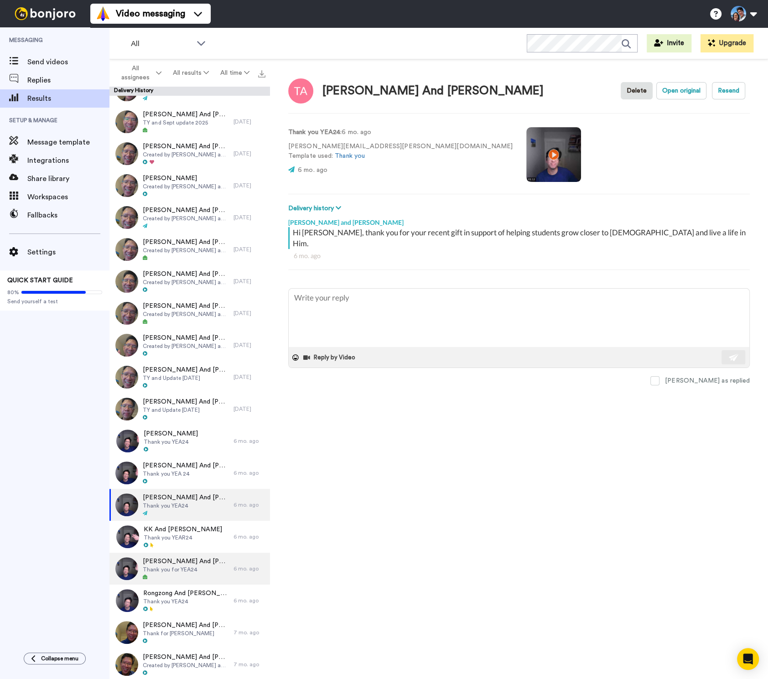
scroll to position [86, 0]
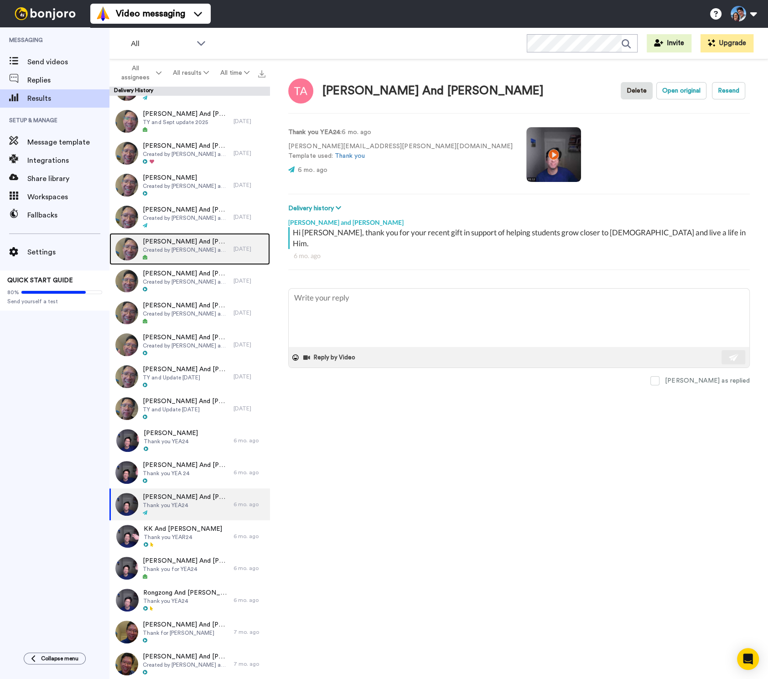
click at [210, 256] on div at bounding box center [186, 258] width 86 height 6
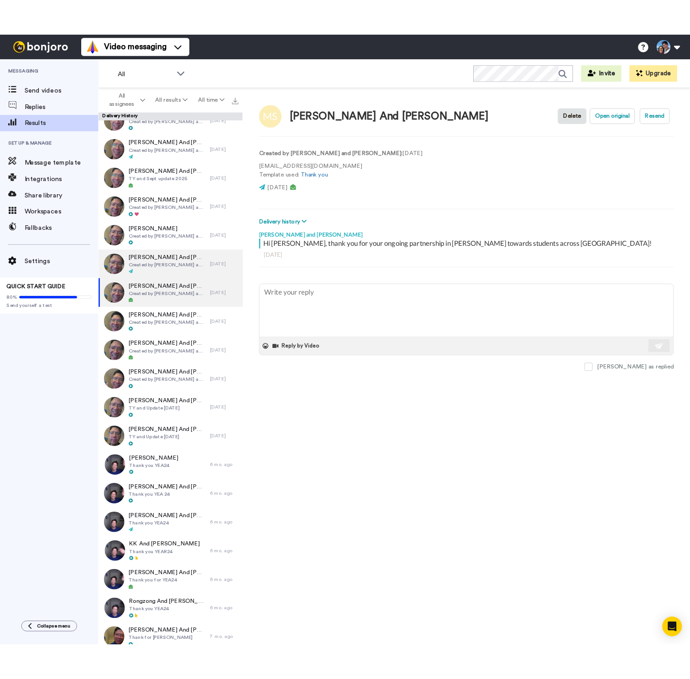
scroll to position [48, 0]
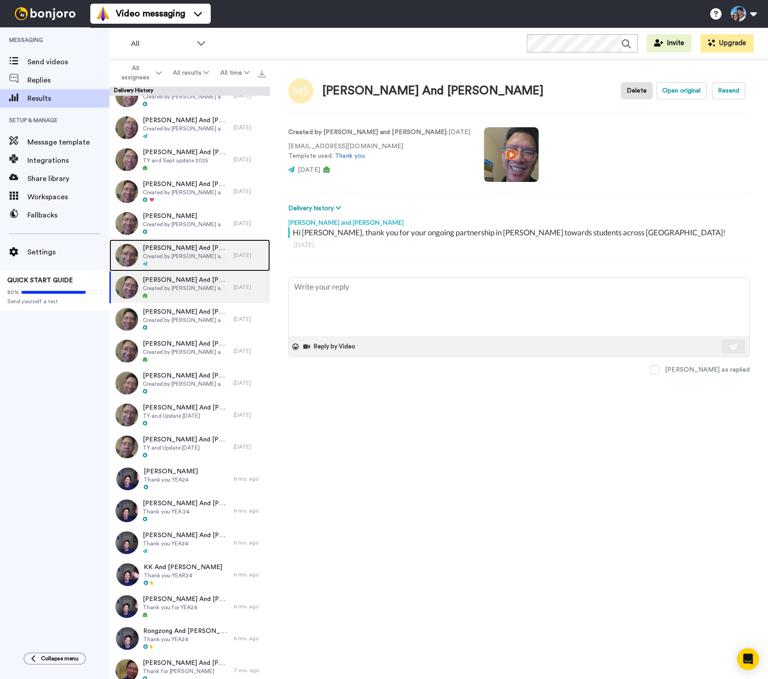
click at [209, 249] on span "[PERSON_NAME] And [PERSON_NAME]" at bounding box center [186, 248] width 86 height 9
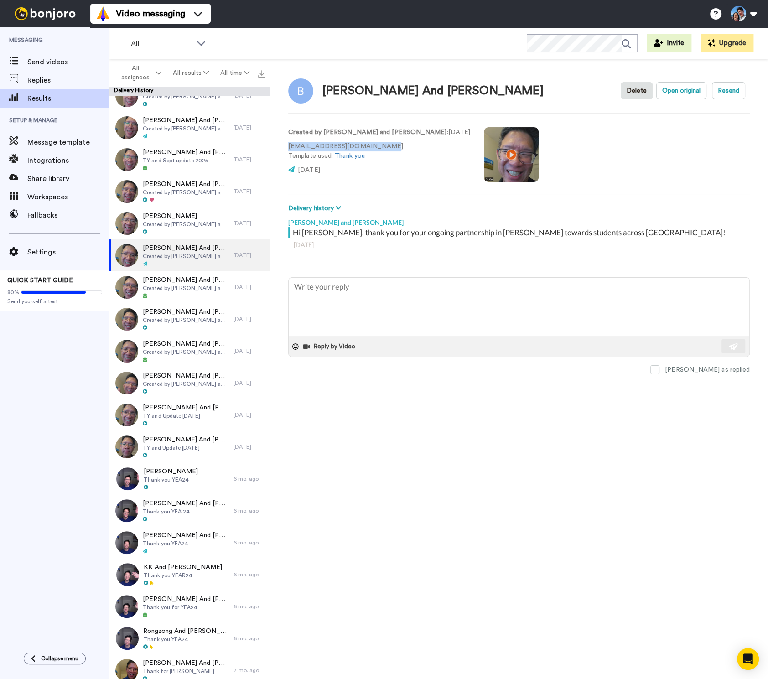
drag, startPoint x: 377, startPoint y: 146, endPoint x: 283, endPoint y: 147, distance: 93.6
click at [283, 147] on div "[PERSON_NAME] And [PERSON_NAME] Delete Open original Resend Created by [PERSON_…" at bounding box center [519, 371] width 498 height 625
copy p "[EMAIL_ADDRESS][DOMAIN_NAME]"
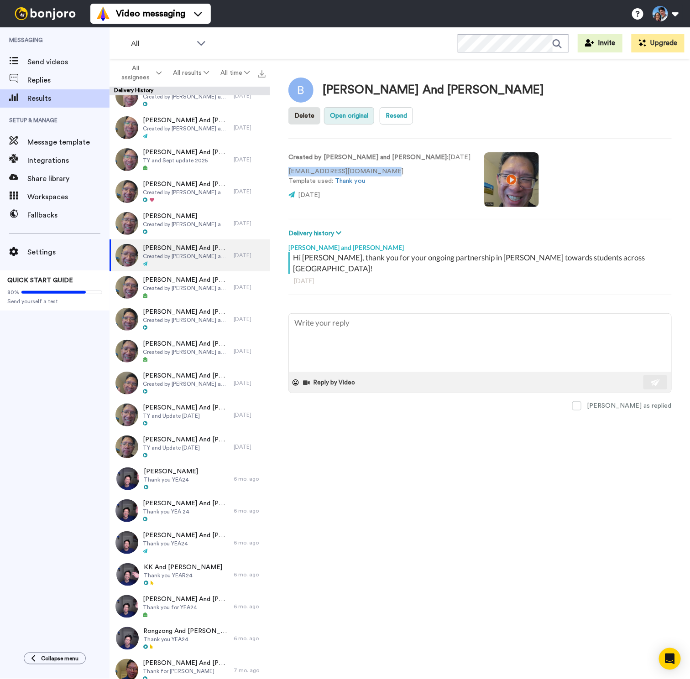
click at [374, 107] on button "Open original" at bounding box center [349, 115] width 50 height 17
type textarea "x"
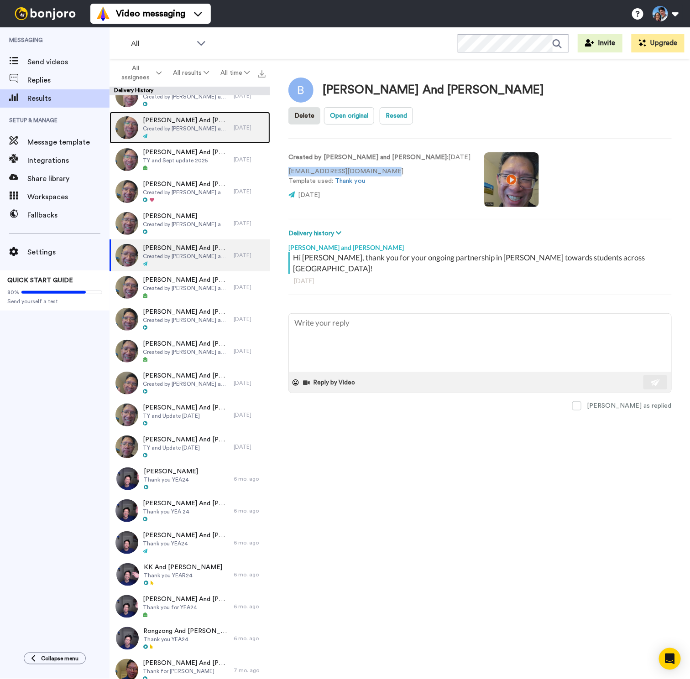
click at [192, 135] on div at bounding box center [186, 136] width 86 height 6
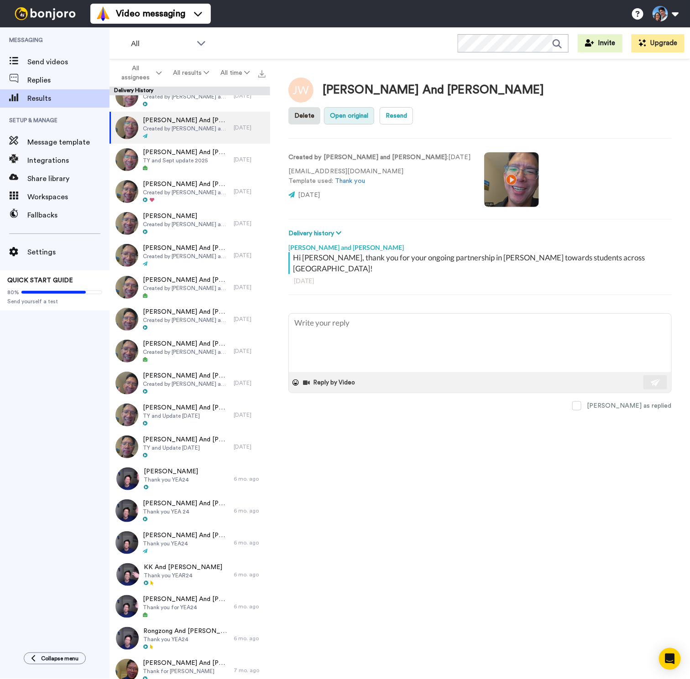
click at [374, 107] on button "Open original" at bounding box center [349, 115] width 50 height 17
drag, startPoint x: 381, startPoint y: 141, endPoint x: 284, endPoint y: 141, distance: 97.2
click at [284, 141] on div "[PERSON_NAME] And [PERSON_NAME] Delete Open original Resend Created by [PERSON_…" at bounding box center [480, 371] width 420 height 625
copy p "[EMAIL_ADDRESS][DOMAIN_NAME]"
type textarea "x"
